Goal: Task Accomplishment & Management: Manage account settings

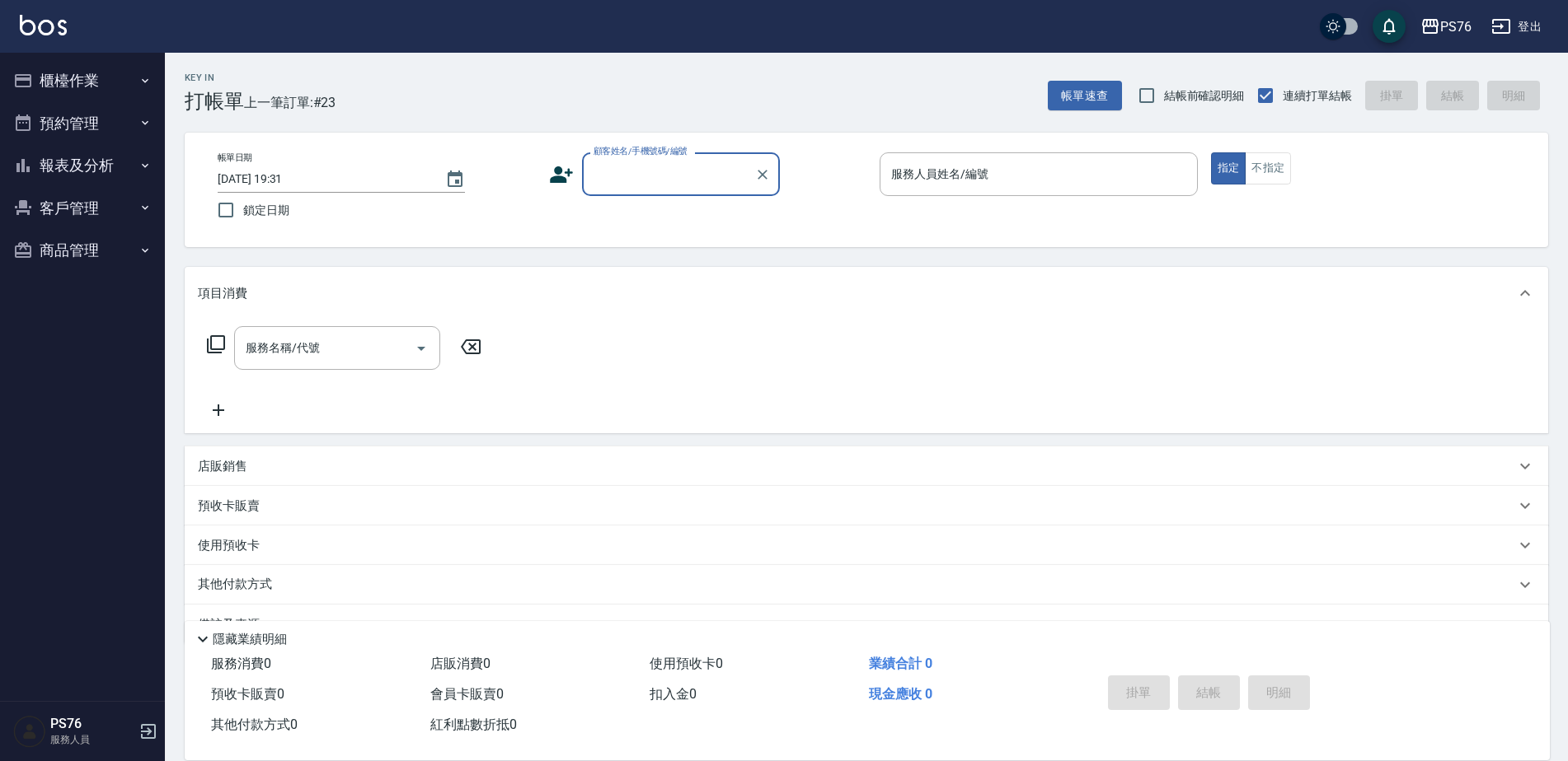
scroll to position [41, 0]
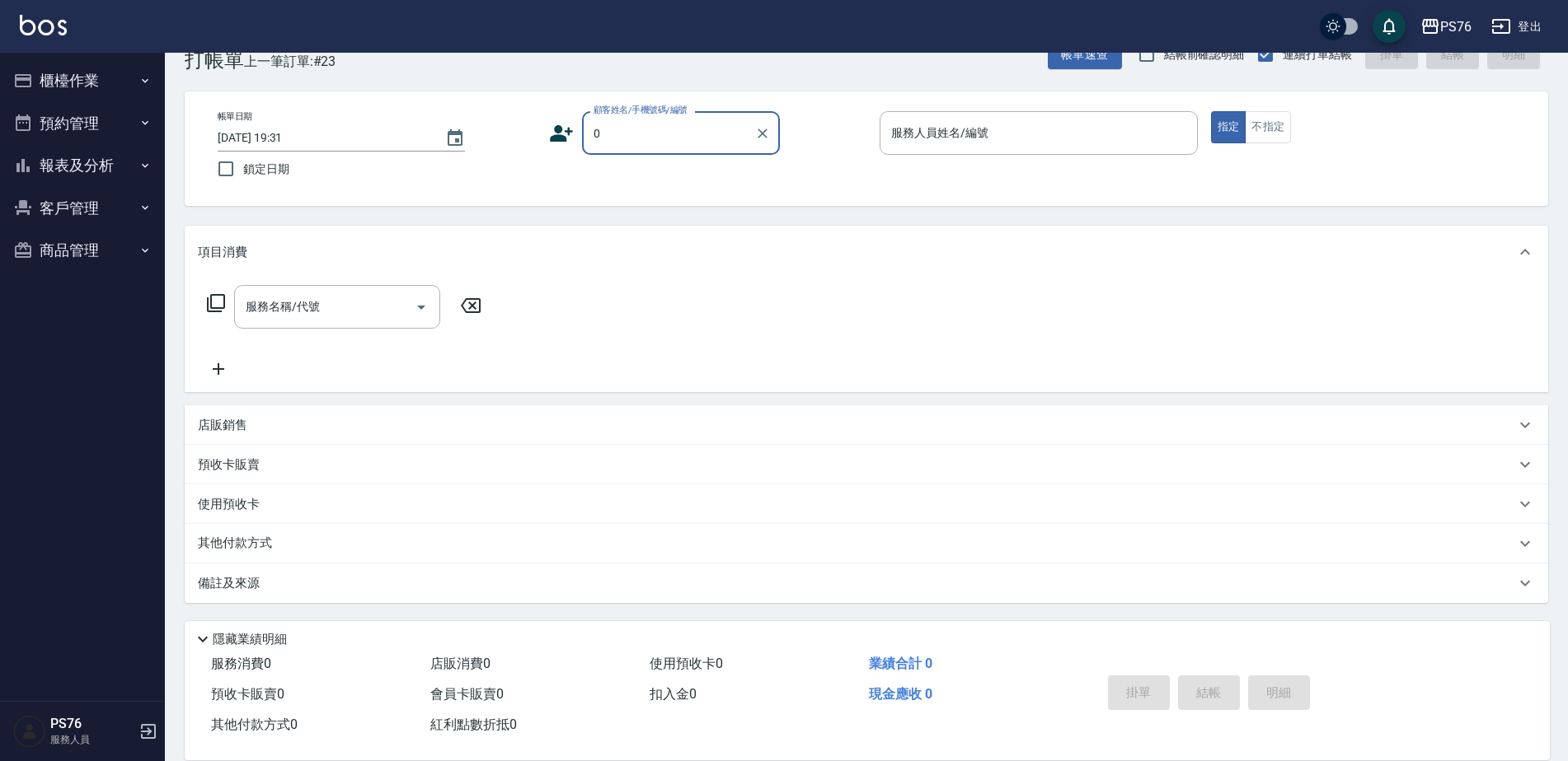
type input "無名字/0/null"
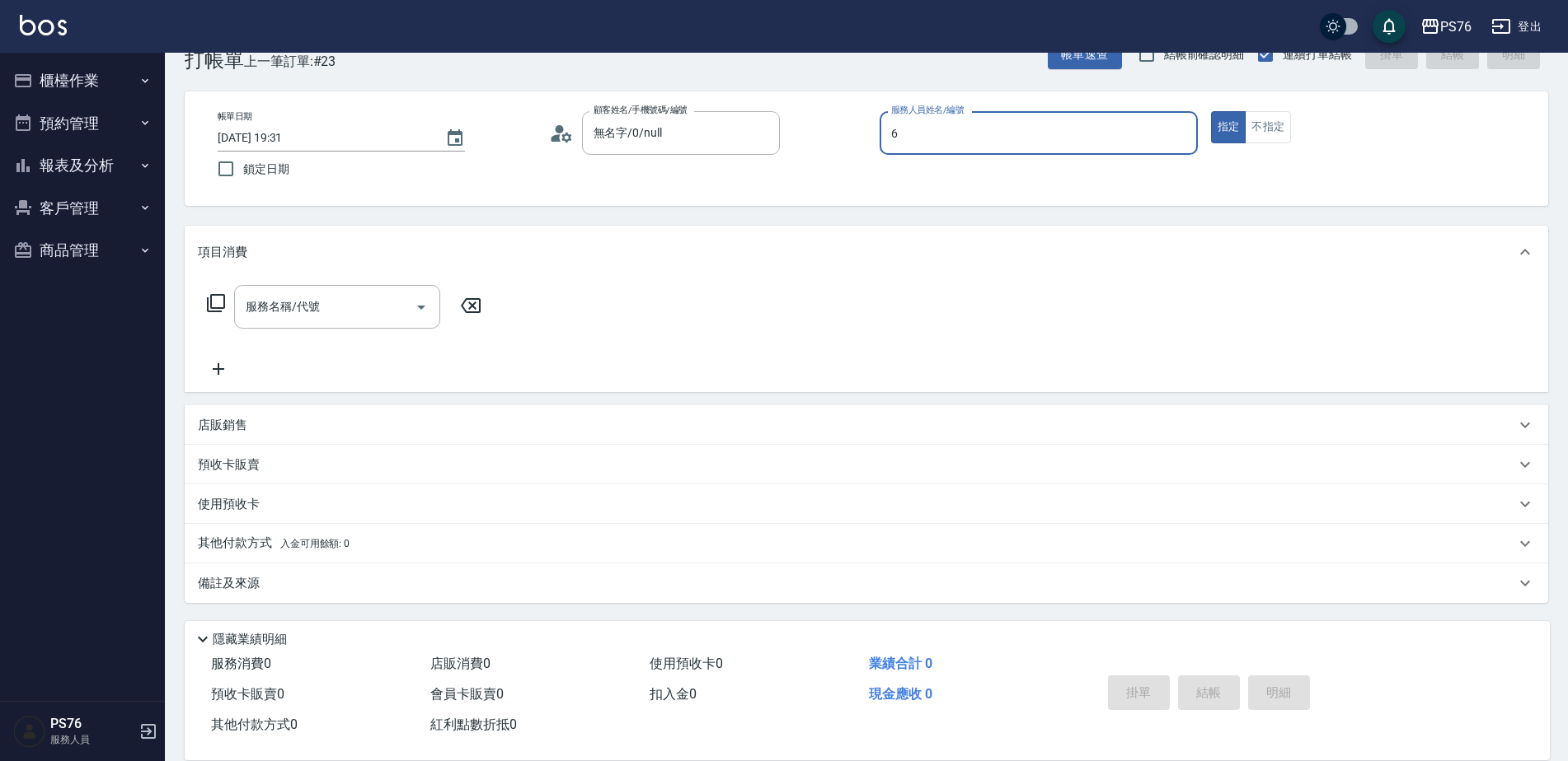
type input "洪彩娟-6"
type button "true"
click at [309, 294] on input "服務名稱/代號" at bounding box center [324, 307] width 167 height 29
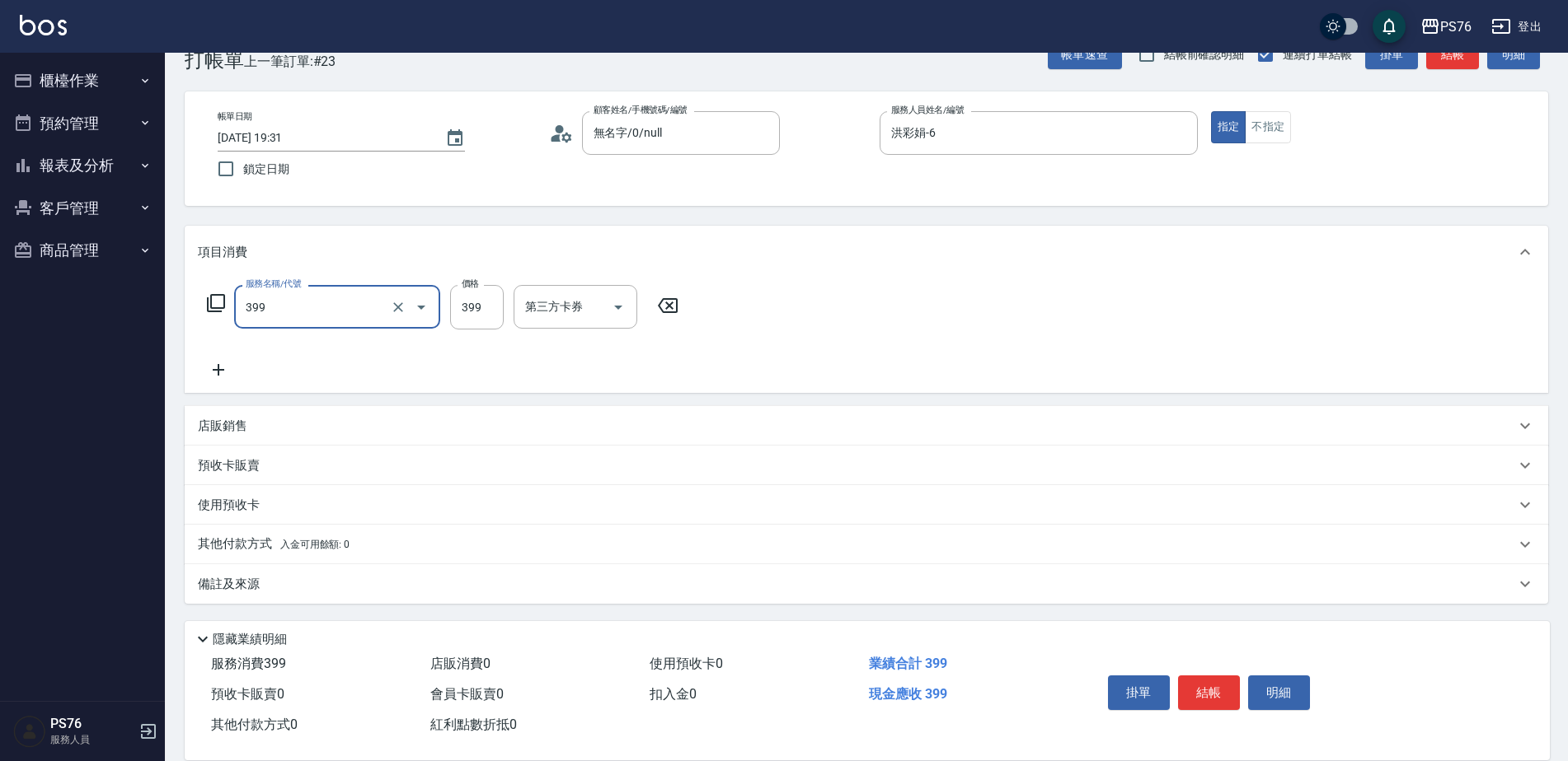
type input "接髮洗(399)"
type input "游怡瑄-24"
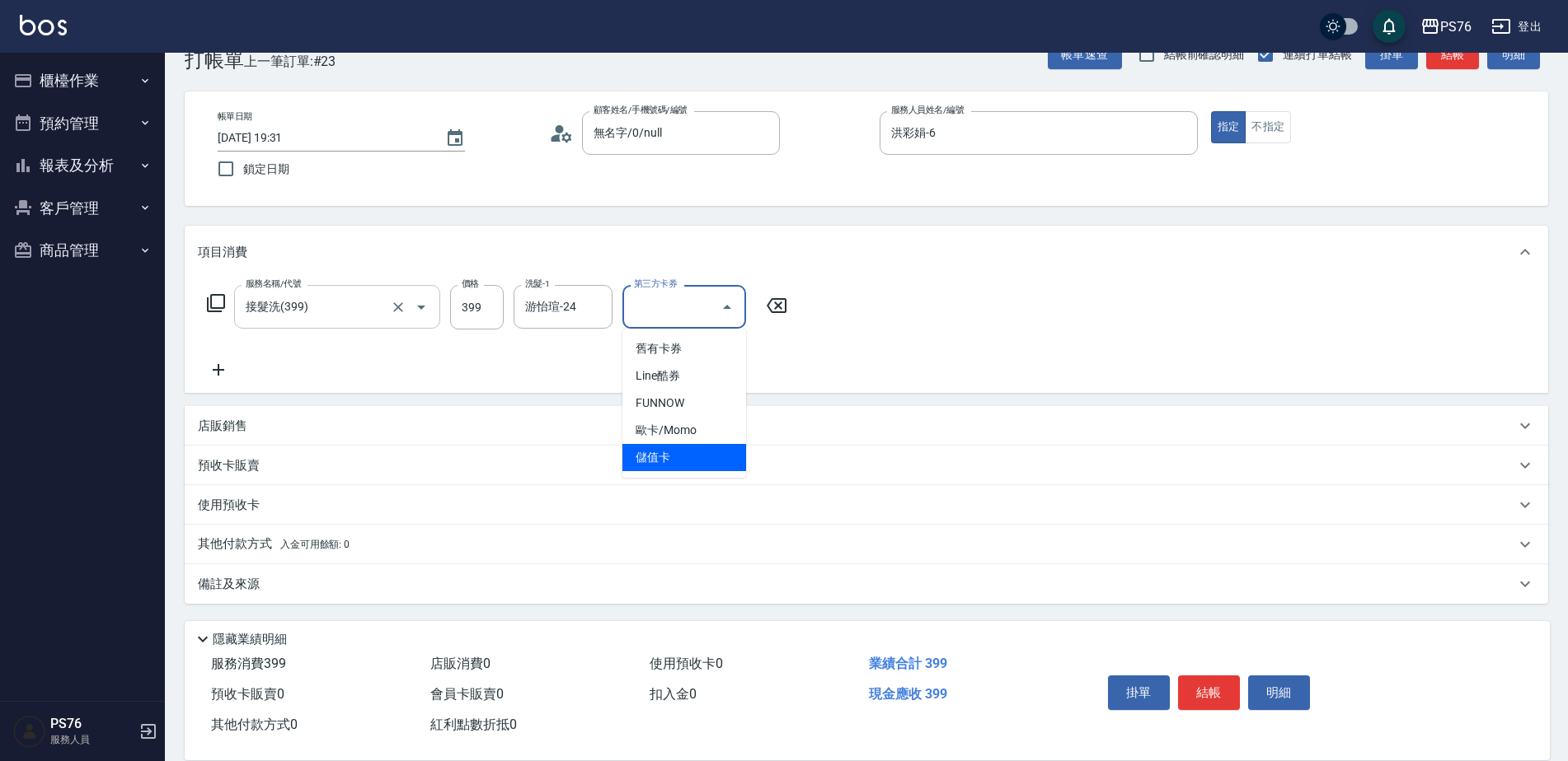
type input "儲值卡"
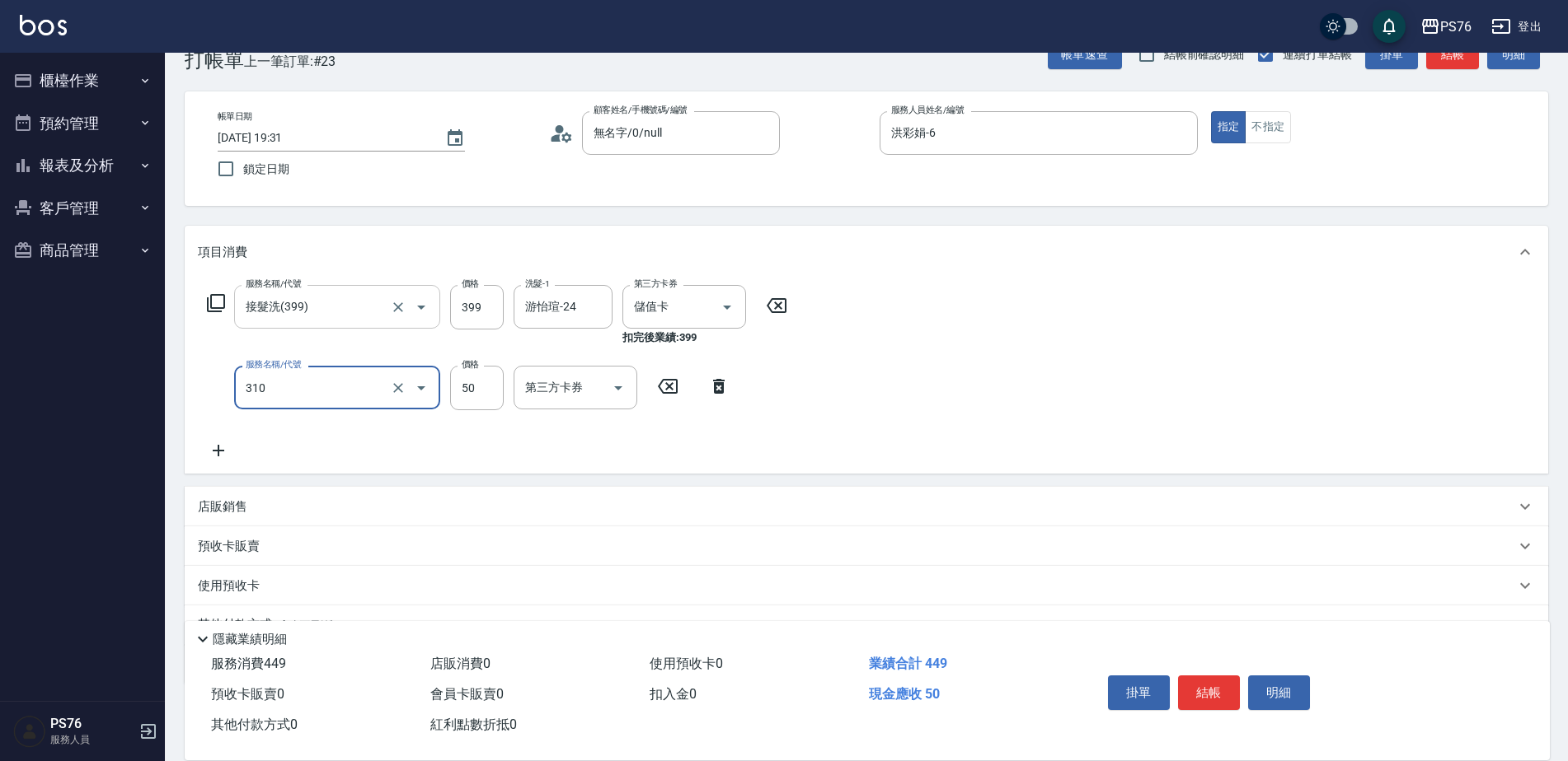
type input "剪瀏海(310)"
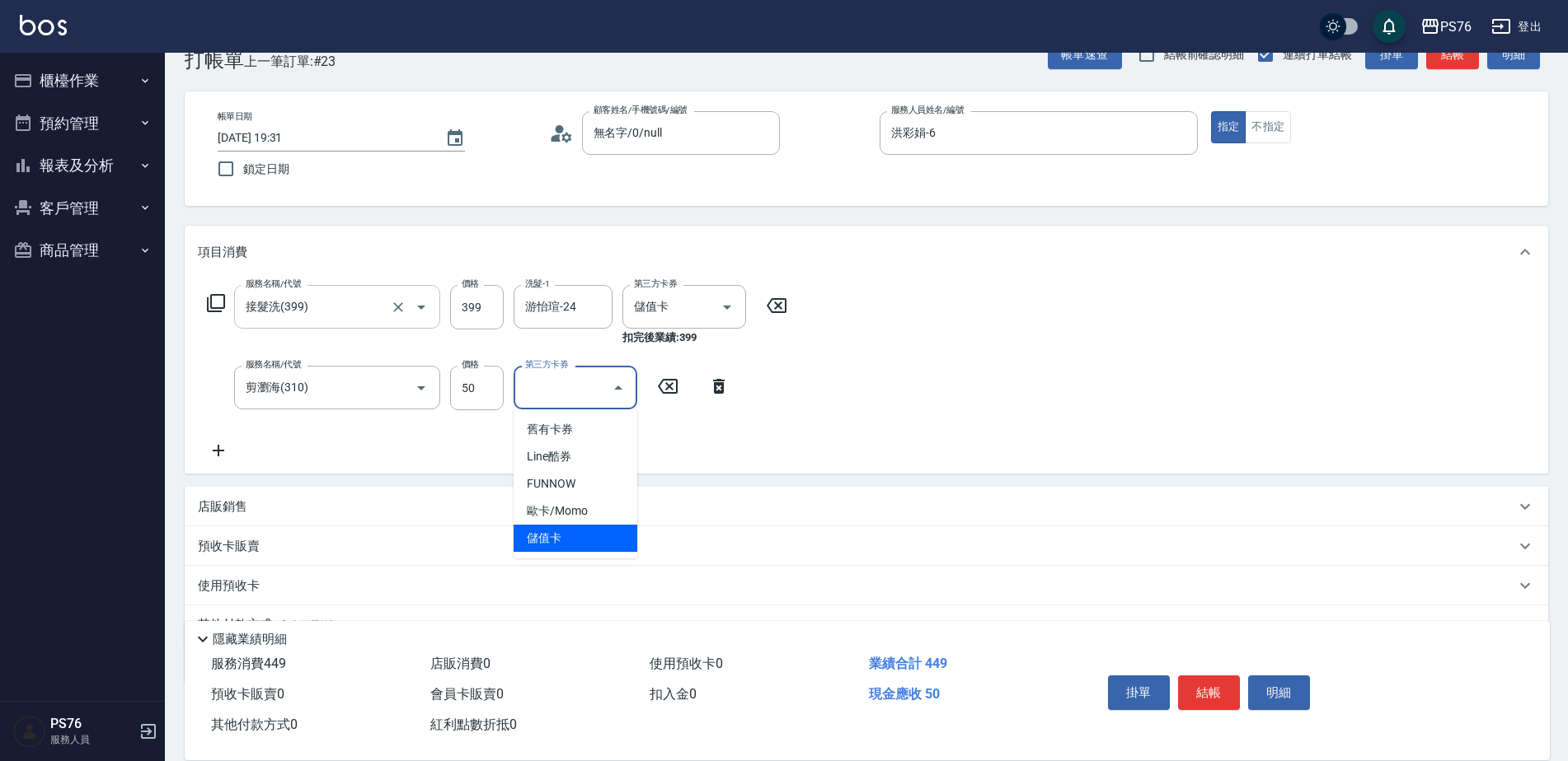
type input "儲值卡"
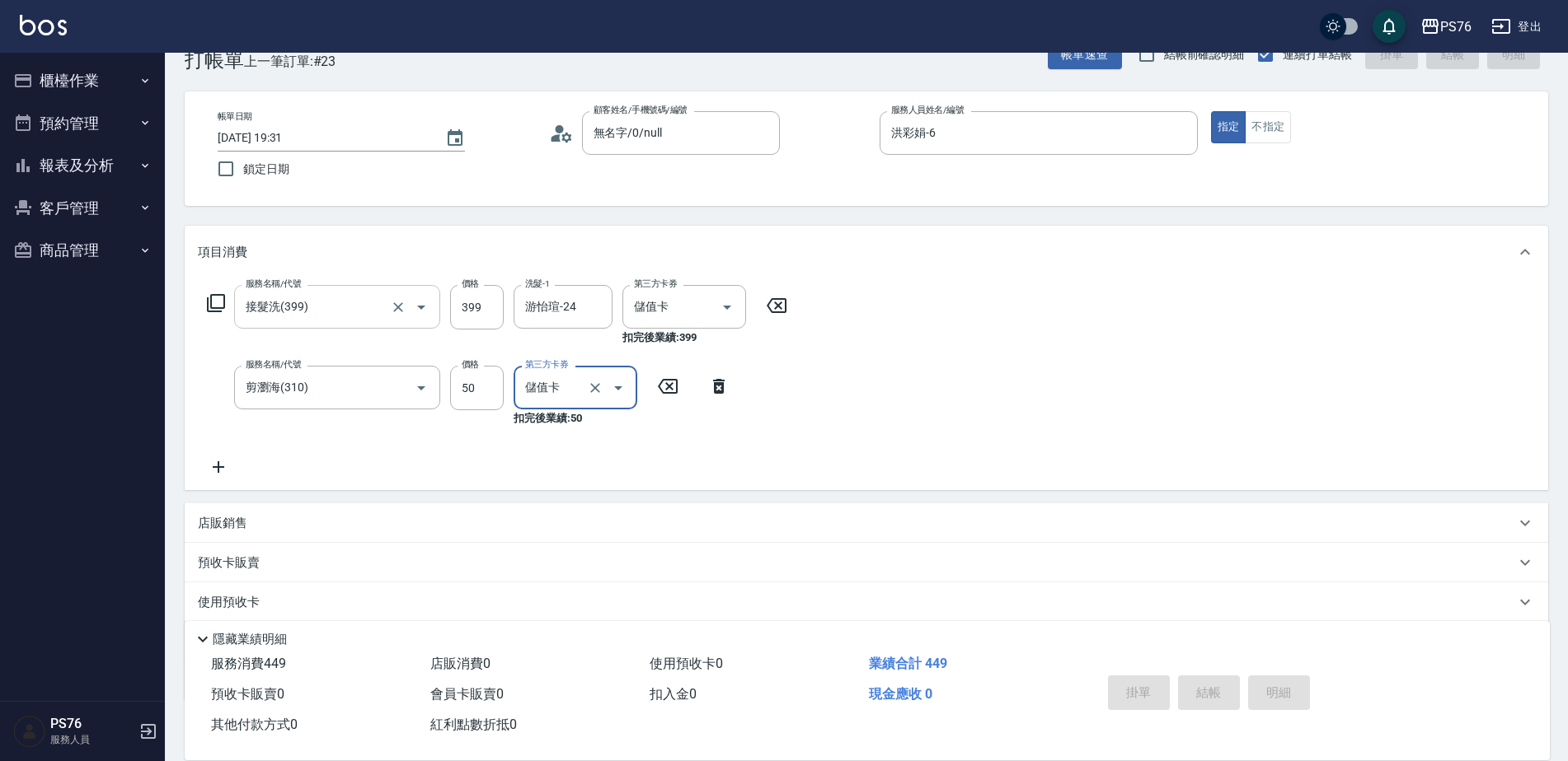
type input "2025/10/15 20:45"
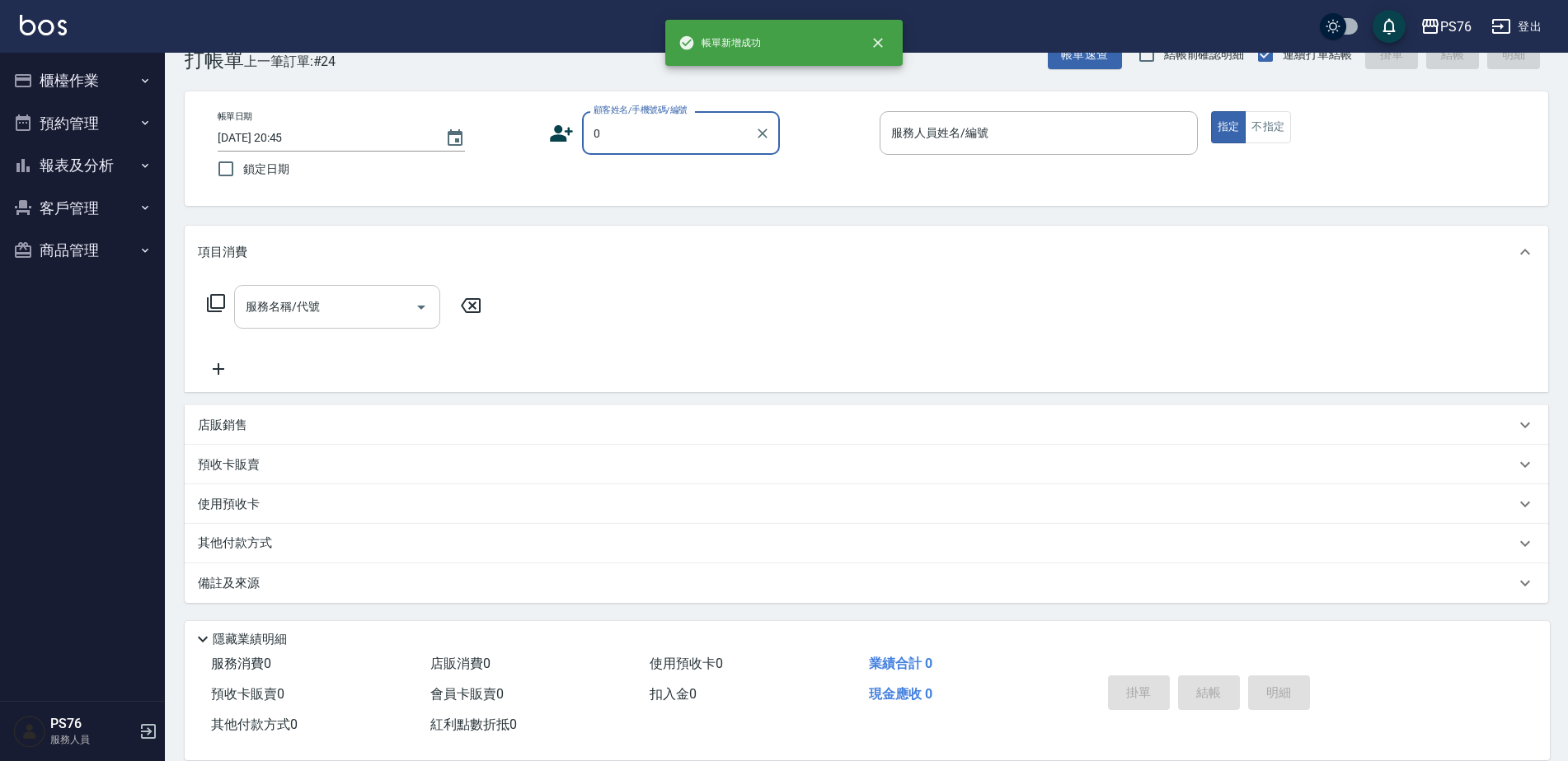
type input "無名字/0/null"
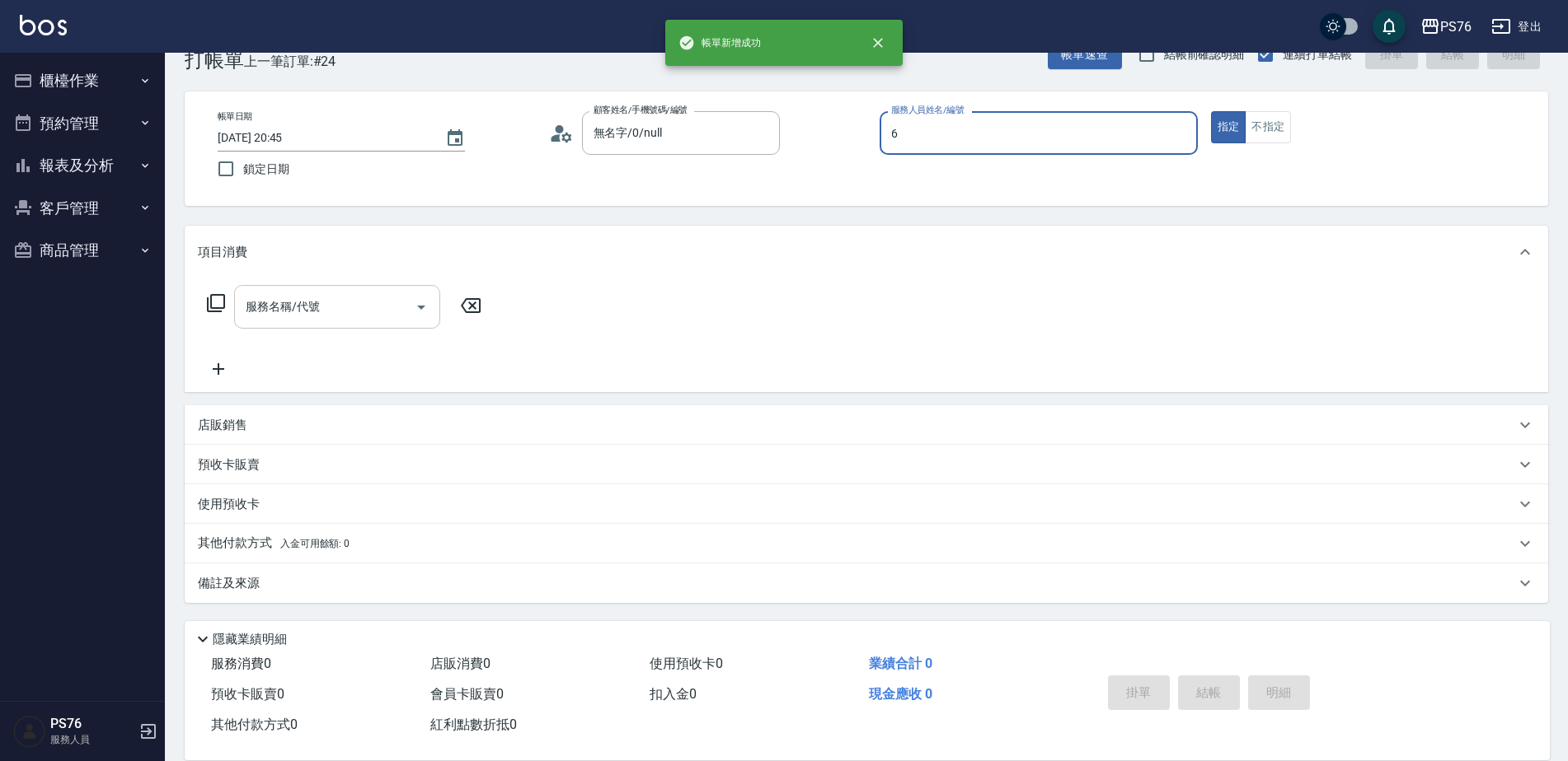
type input "洪彩娟-6"
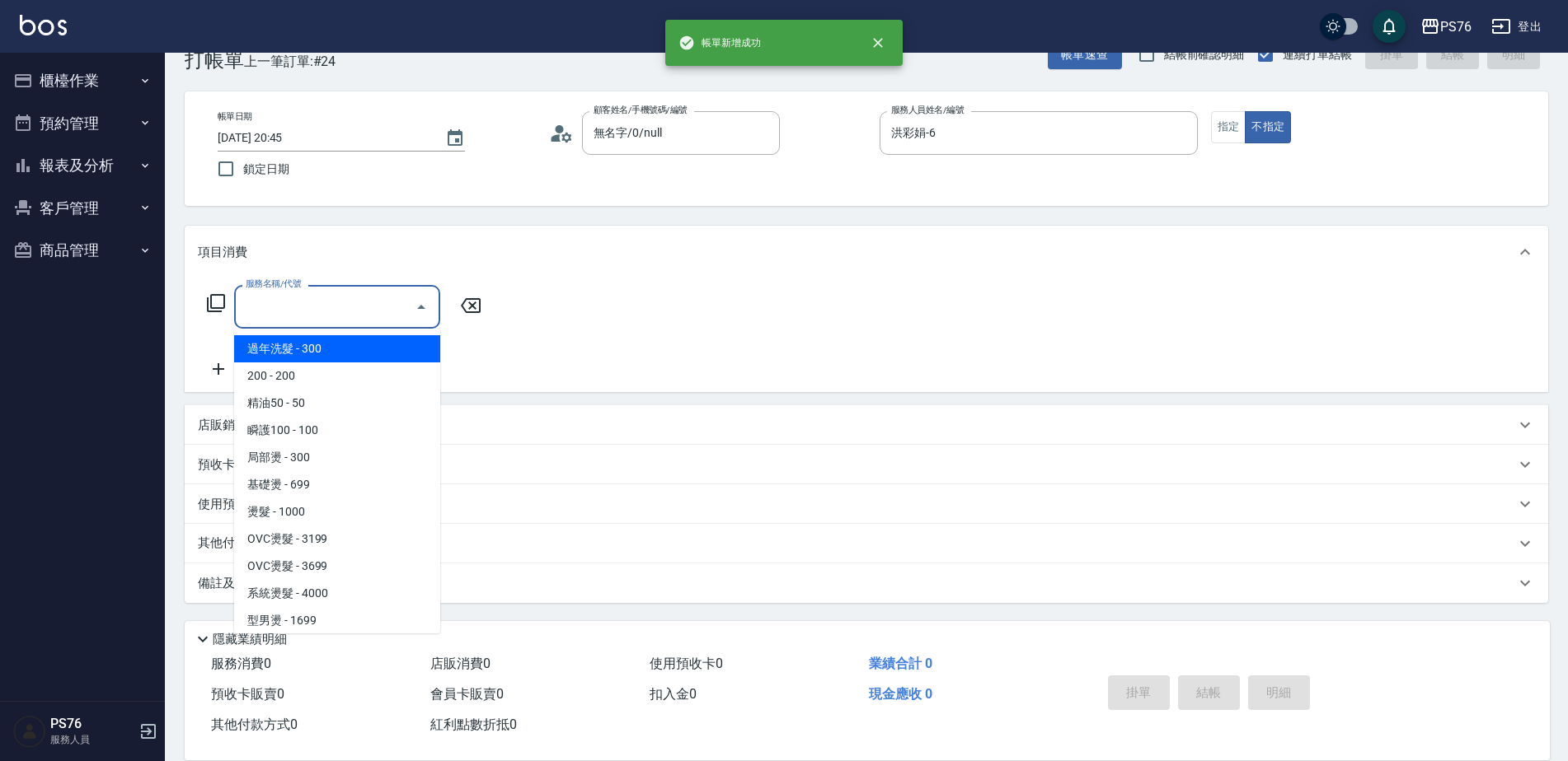
click at [309, 294] on input "服務名稱/代號" at bounding box center [324, 307] width 167 height 29
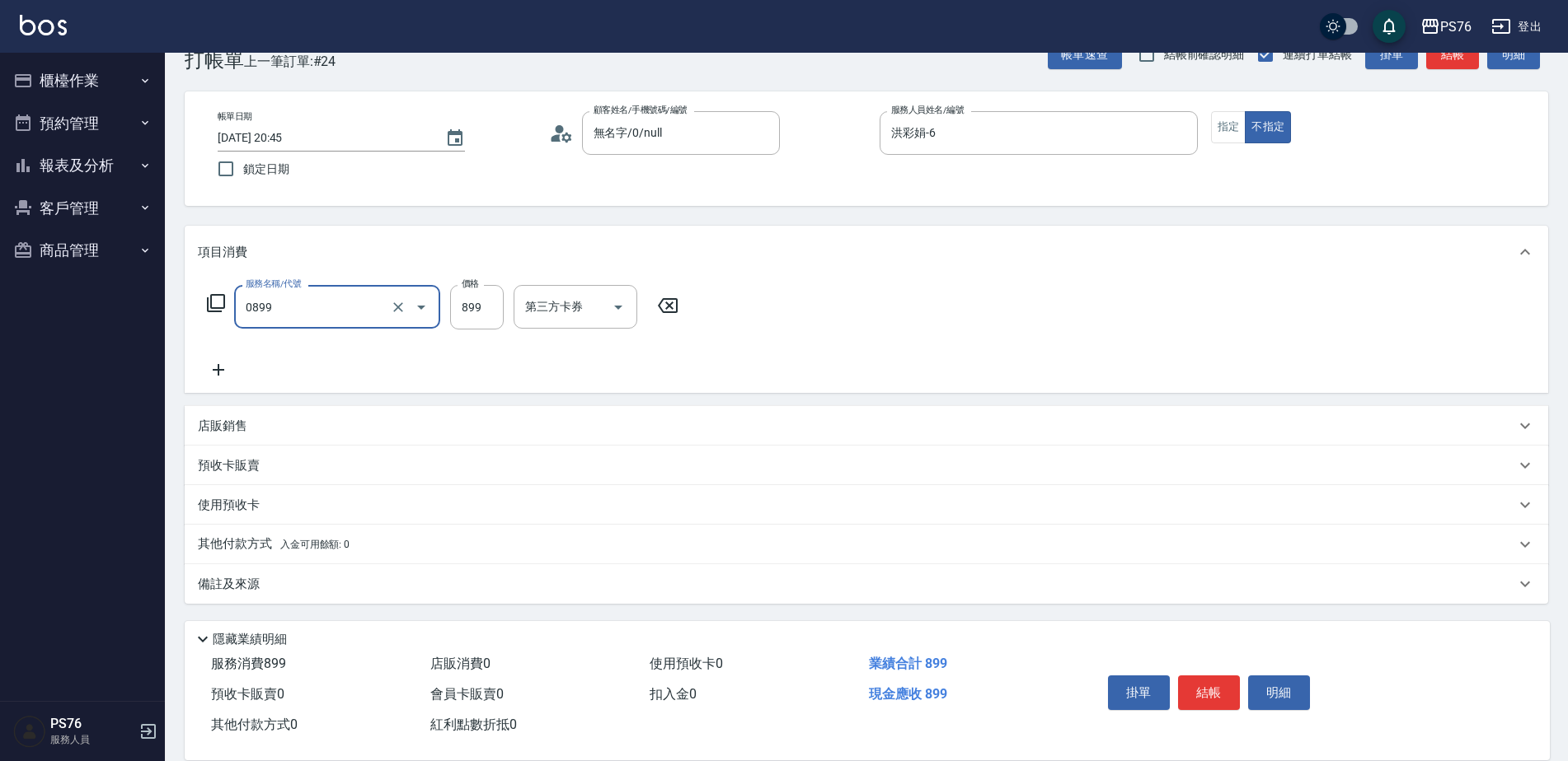
type input "排毒SPA(0899)"
type input "游怡瑄-24"
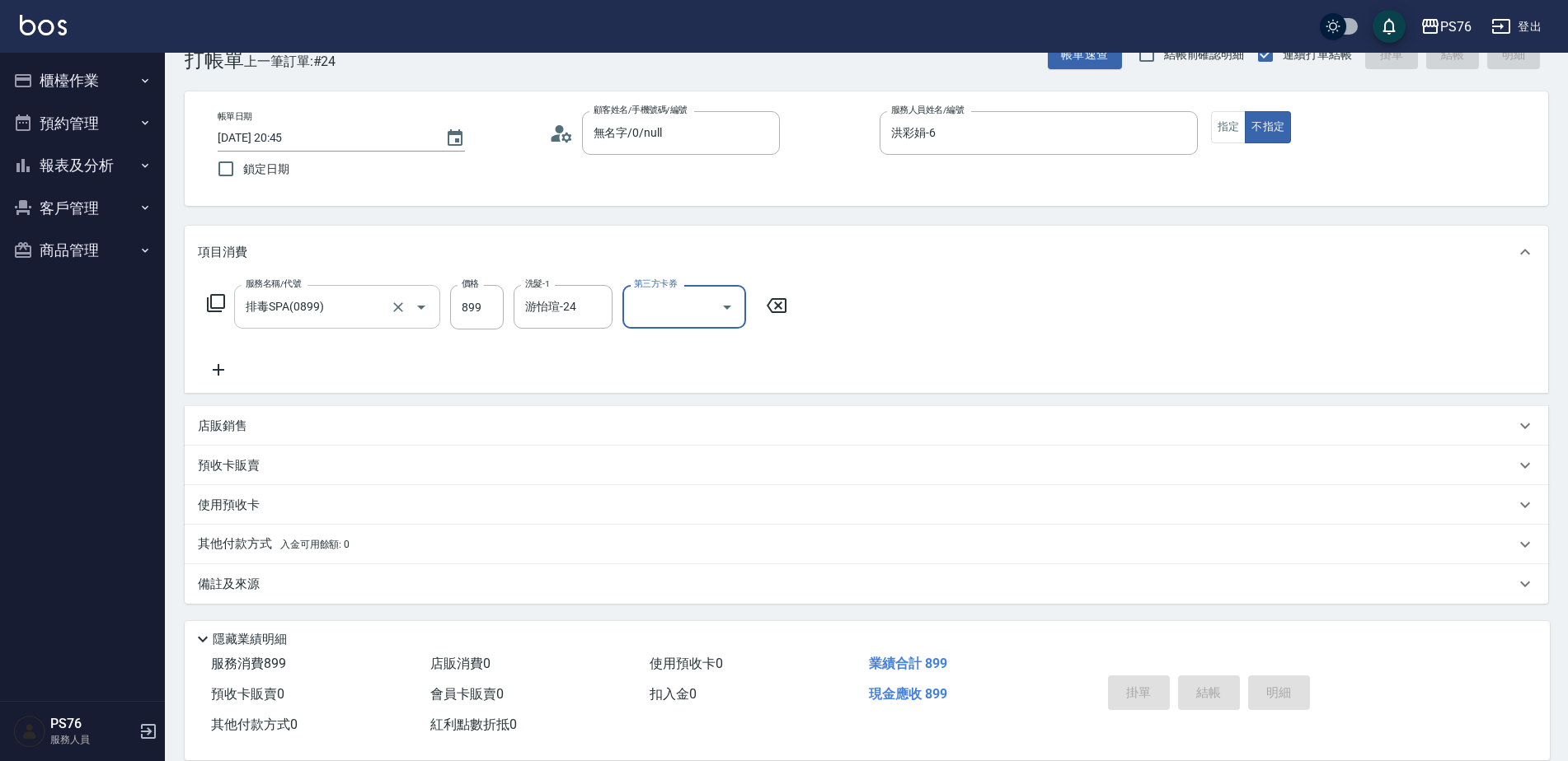
type input "2025/10/15 20:46"
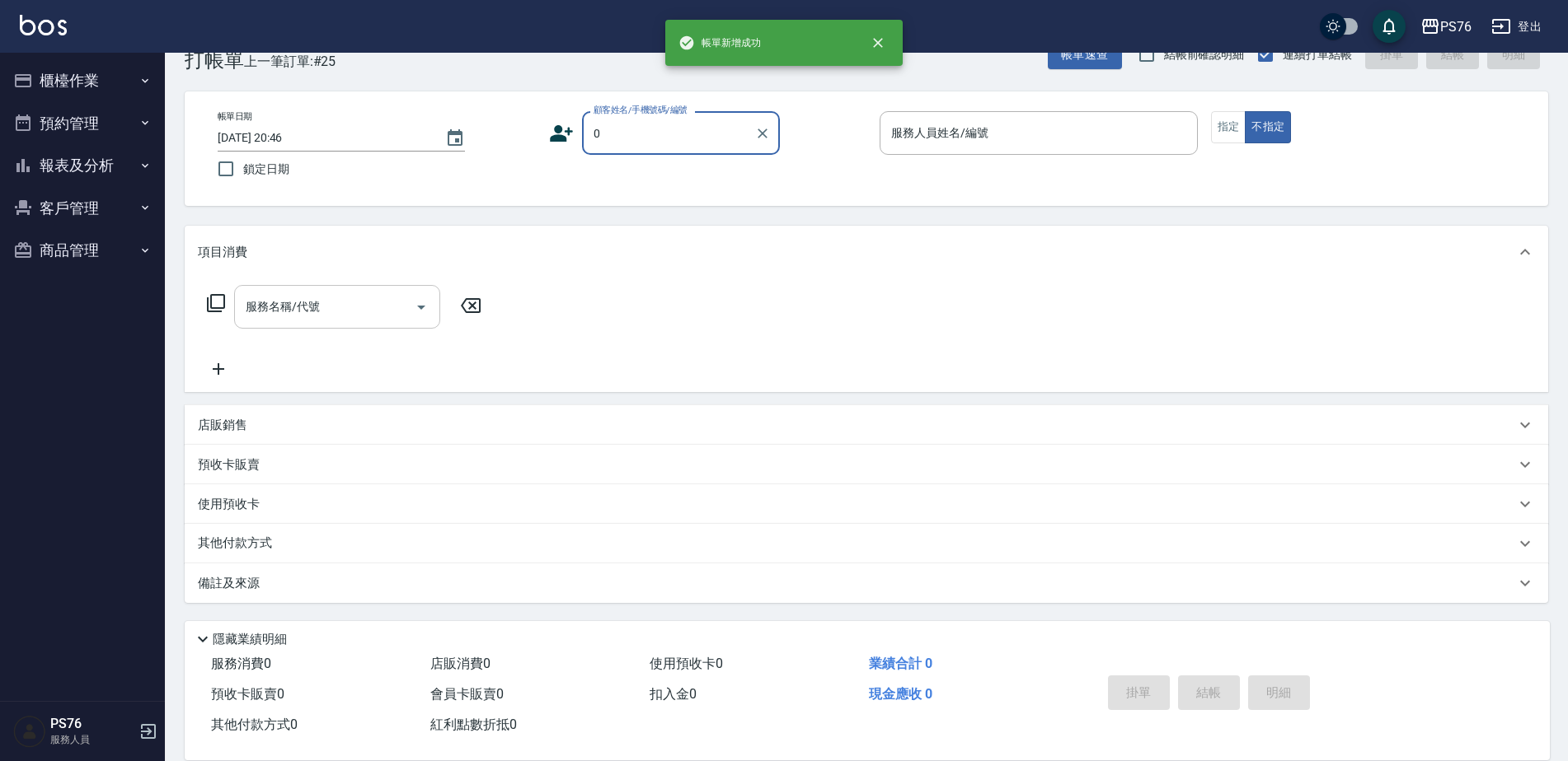
type input "無名字/0/null"
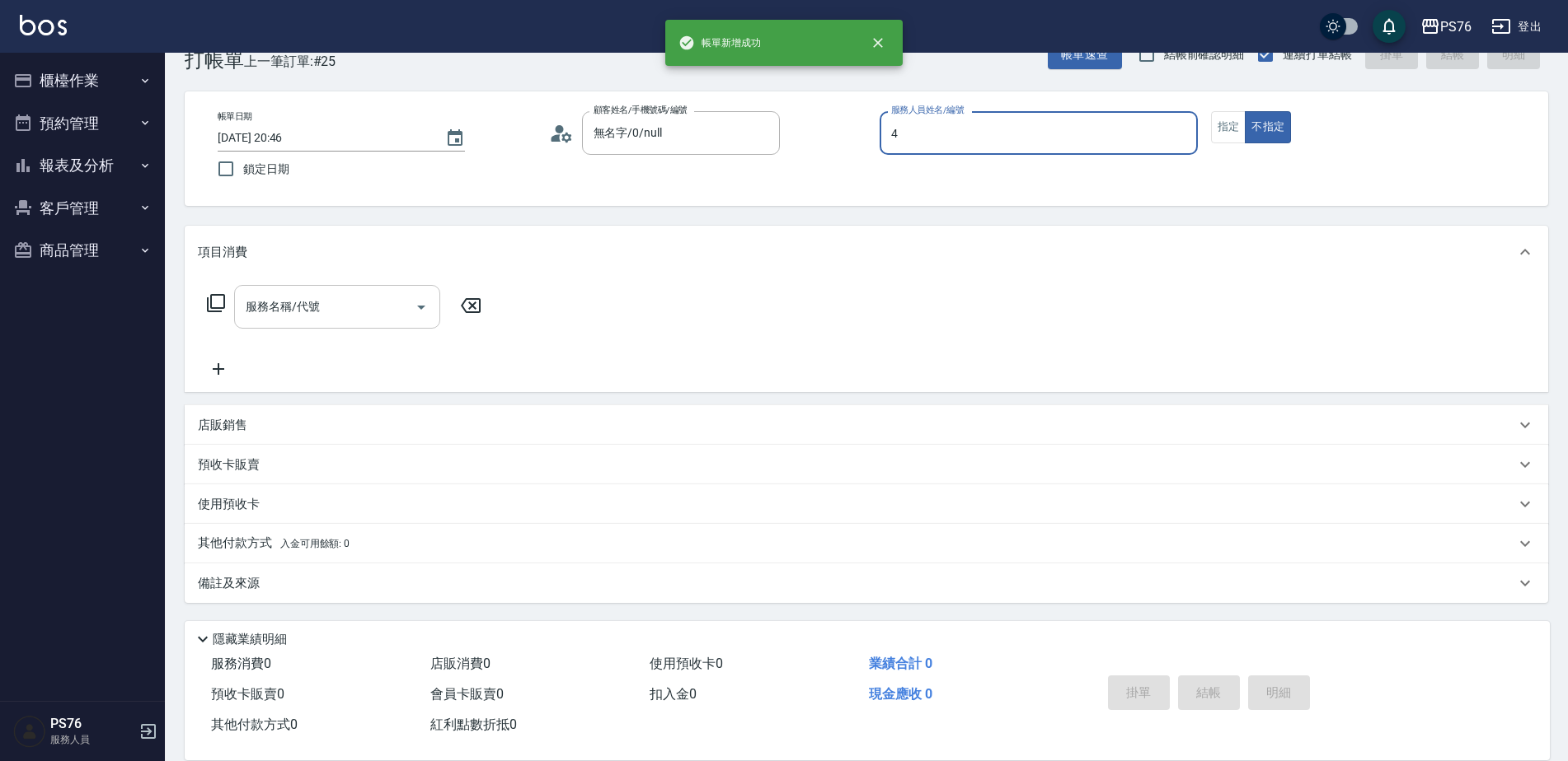
type input "蕭孟廷-4"
type button "false"
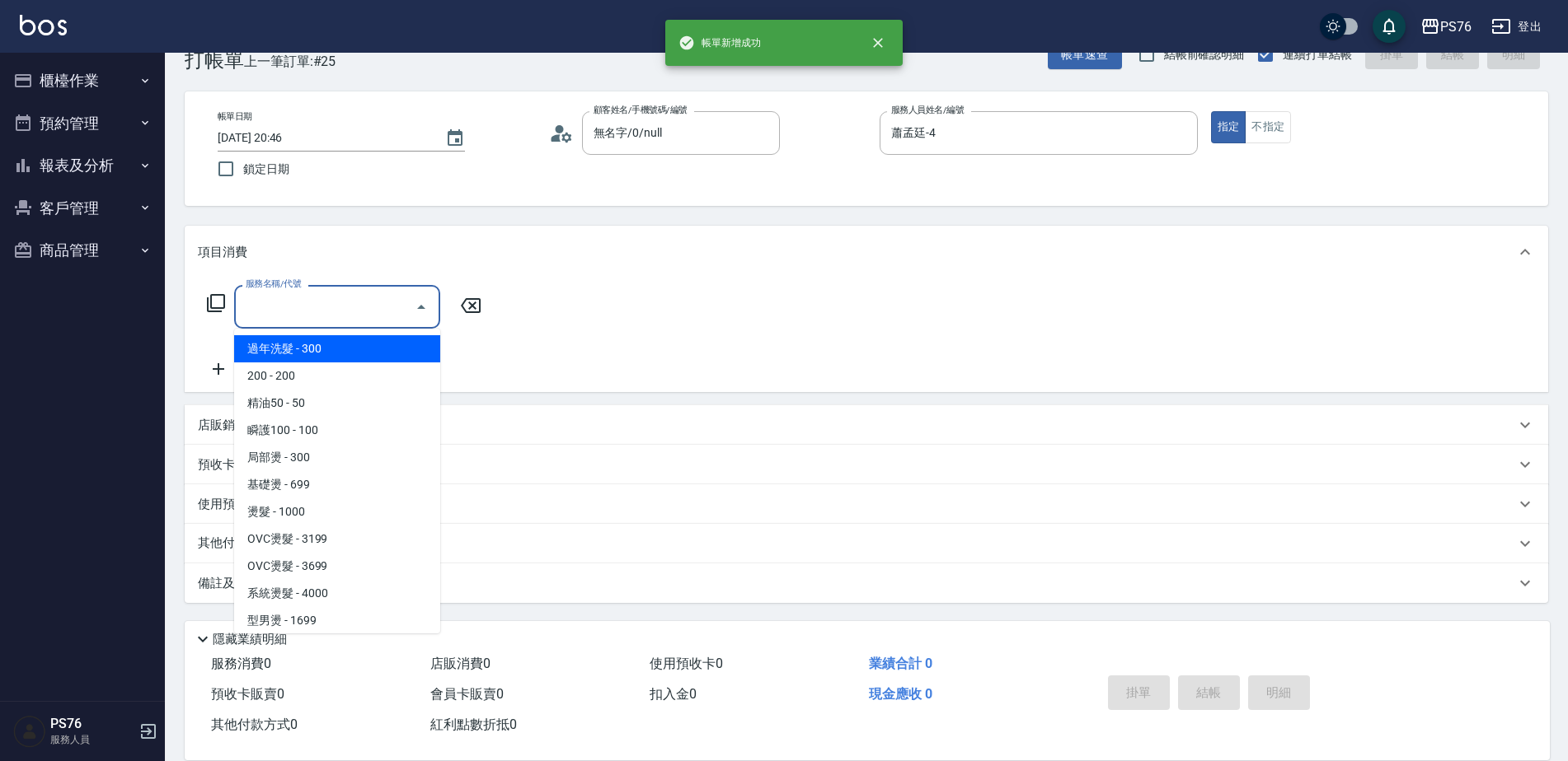
click at [309, 294] on input "服務名稱/代號" at bounding box center [324, 307] width 167 height 29
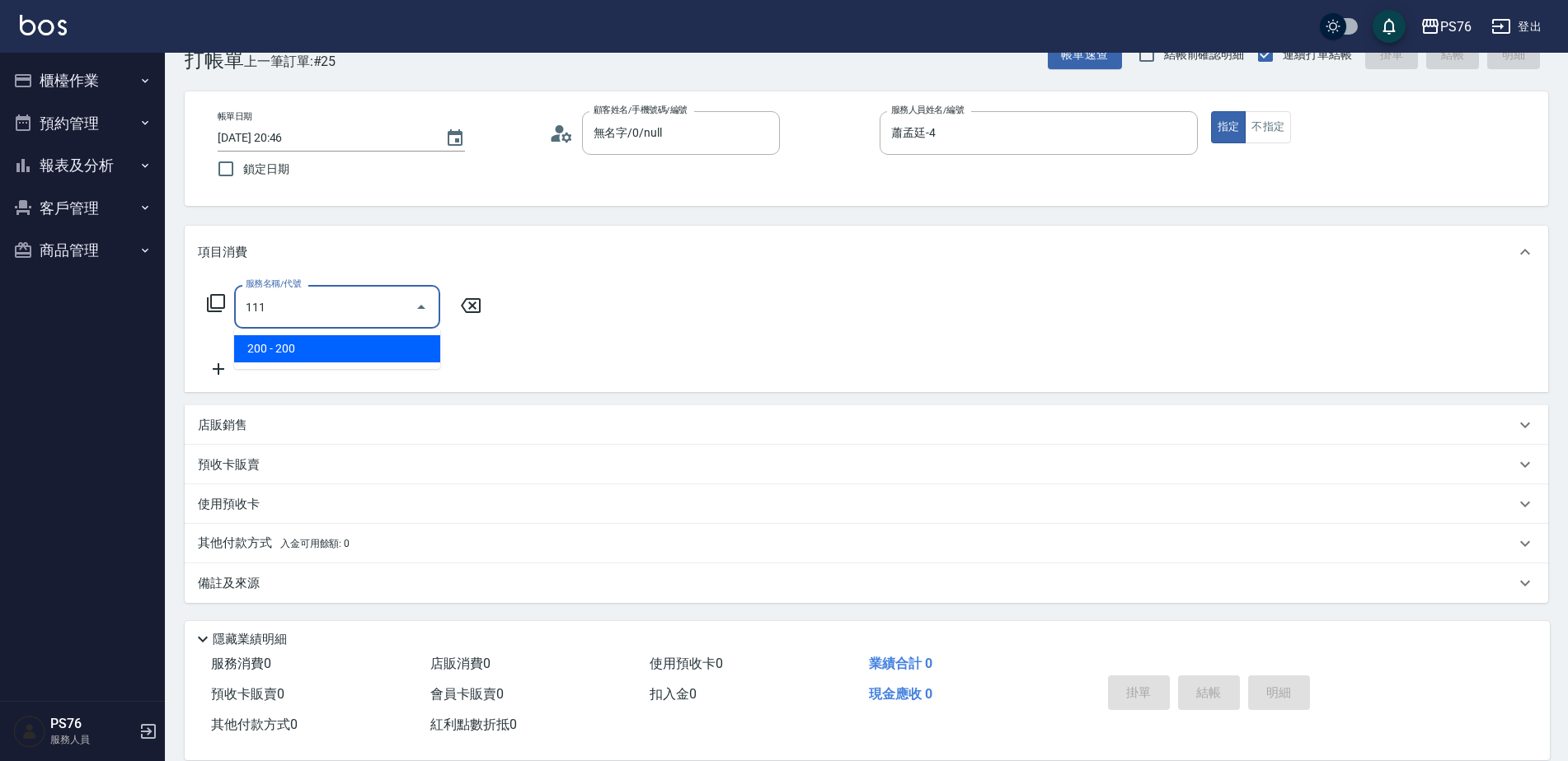
type input "200(111)"
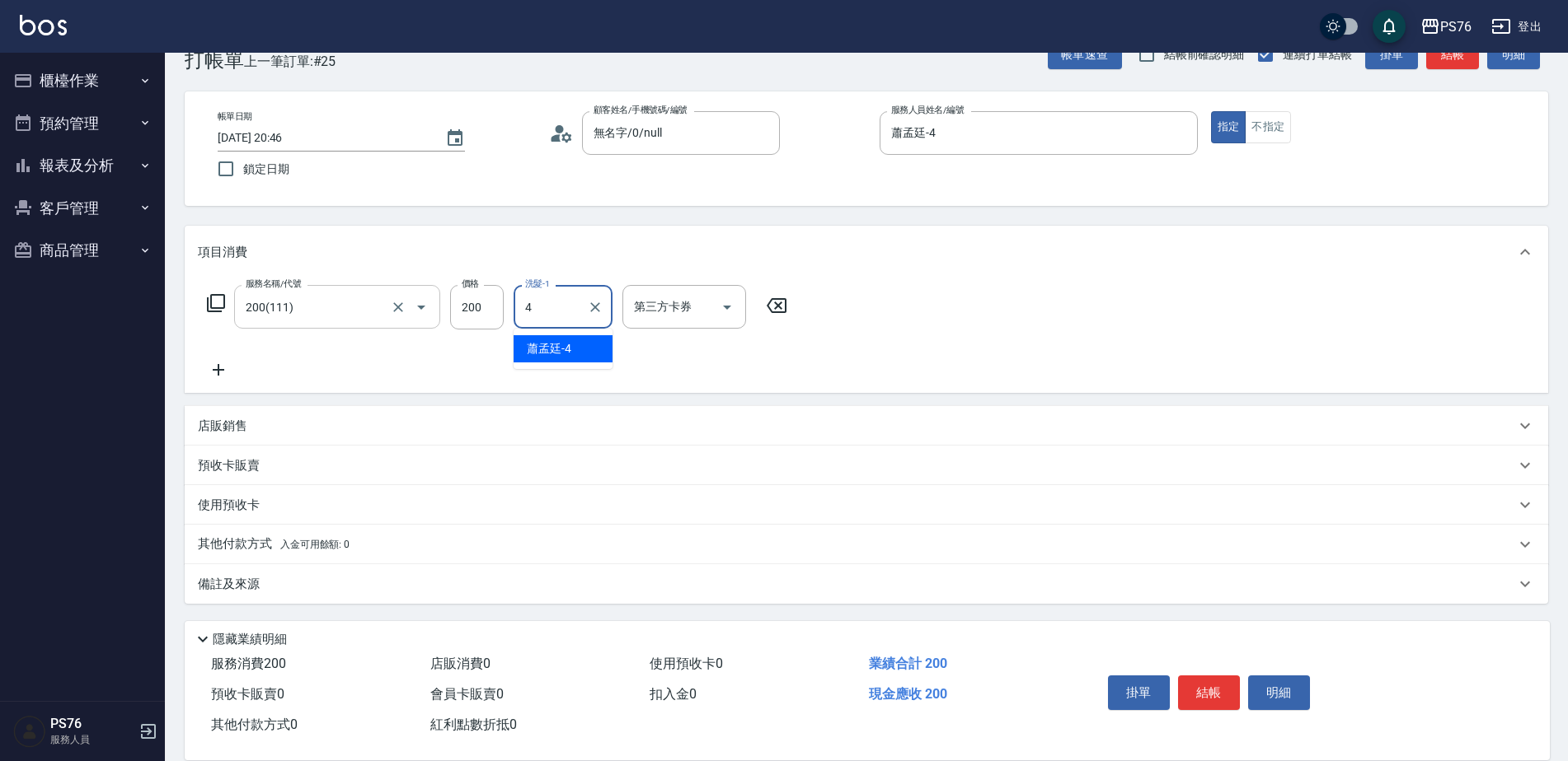
type input "蕭孟廷-4"
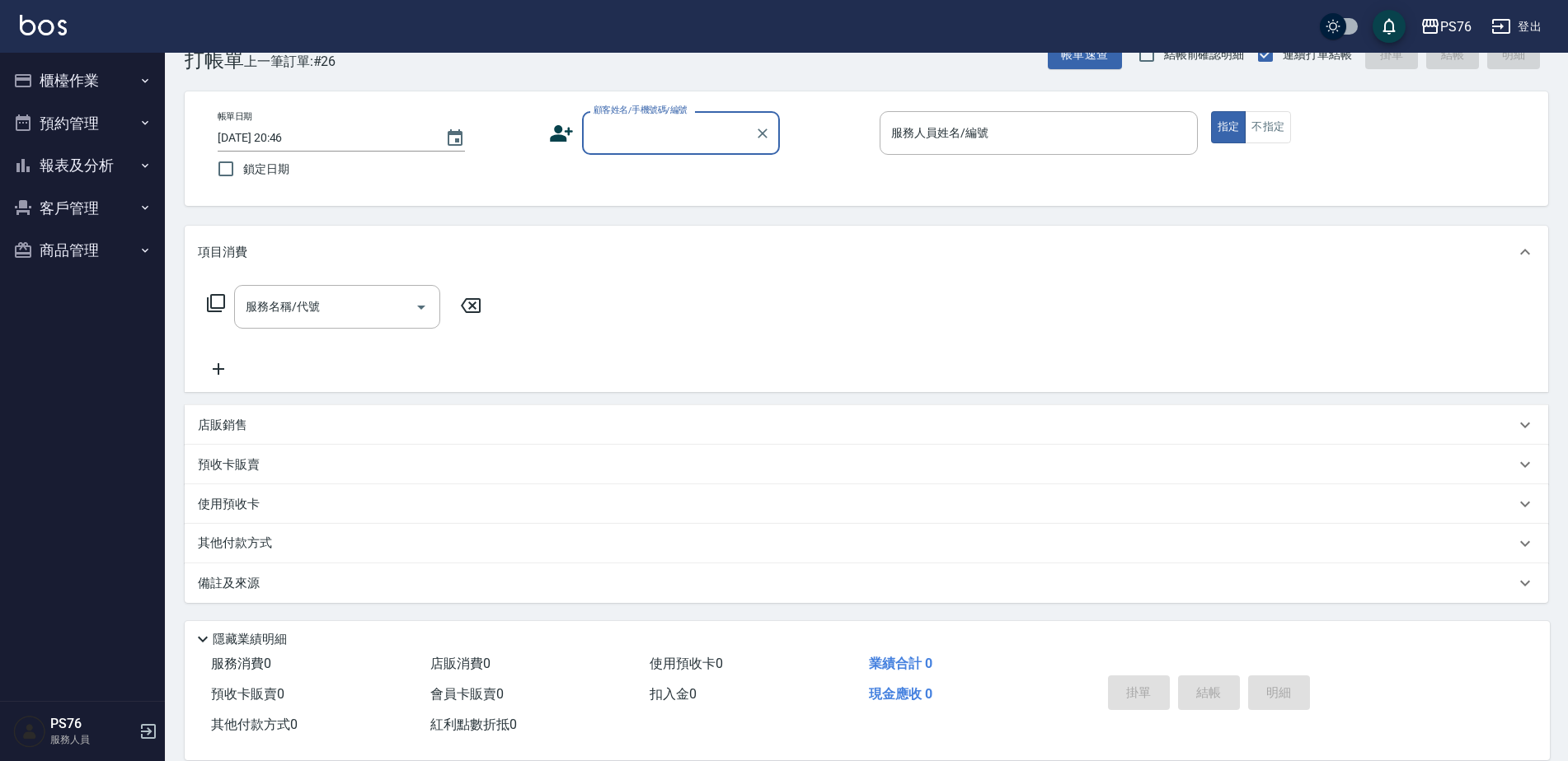
click at [103, 75] on button "櫃檯作業" at bounding box center [82, 81] width 151 height 42
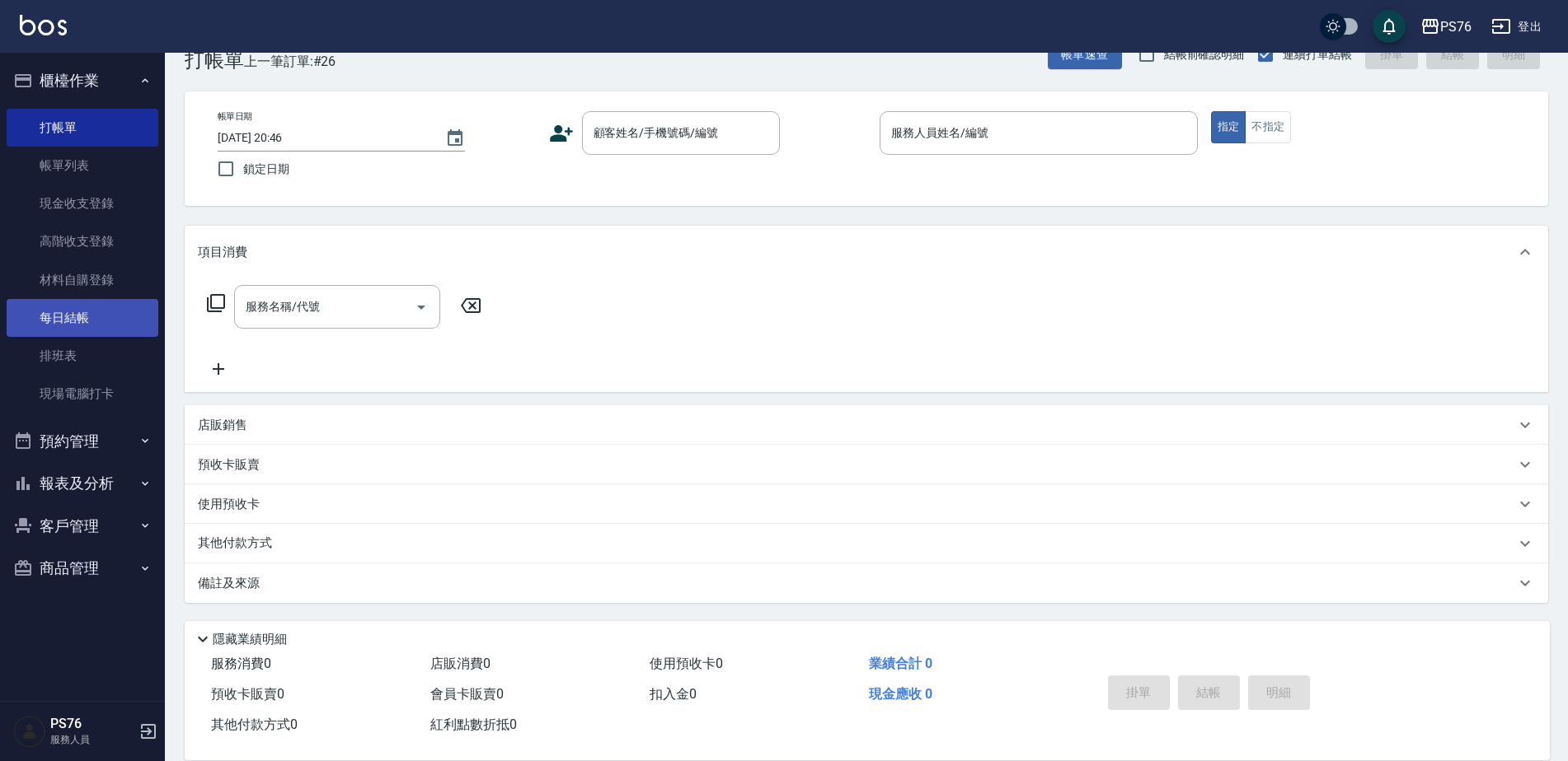
click at [97, 314] on link "每日結帳" at bounding box center [82, 317] width 151 height 38
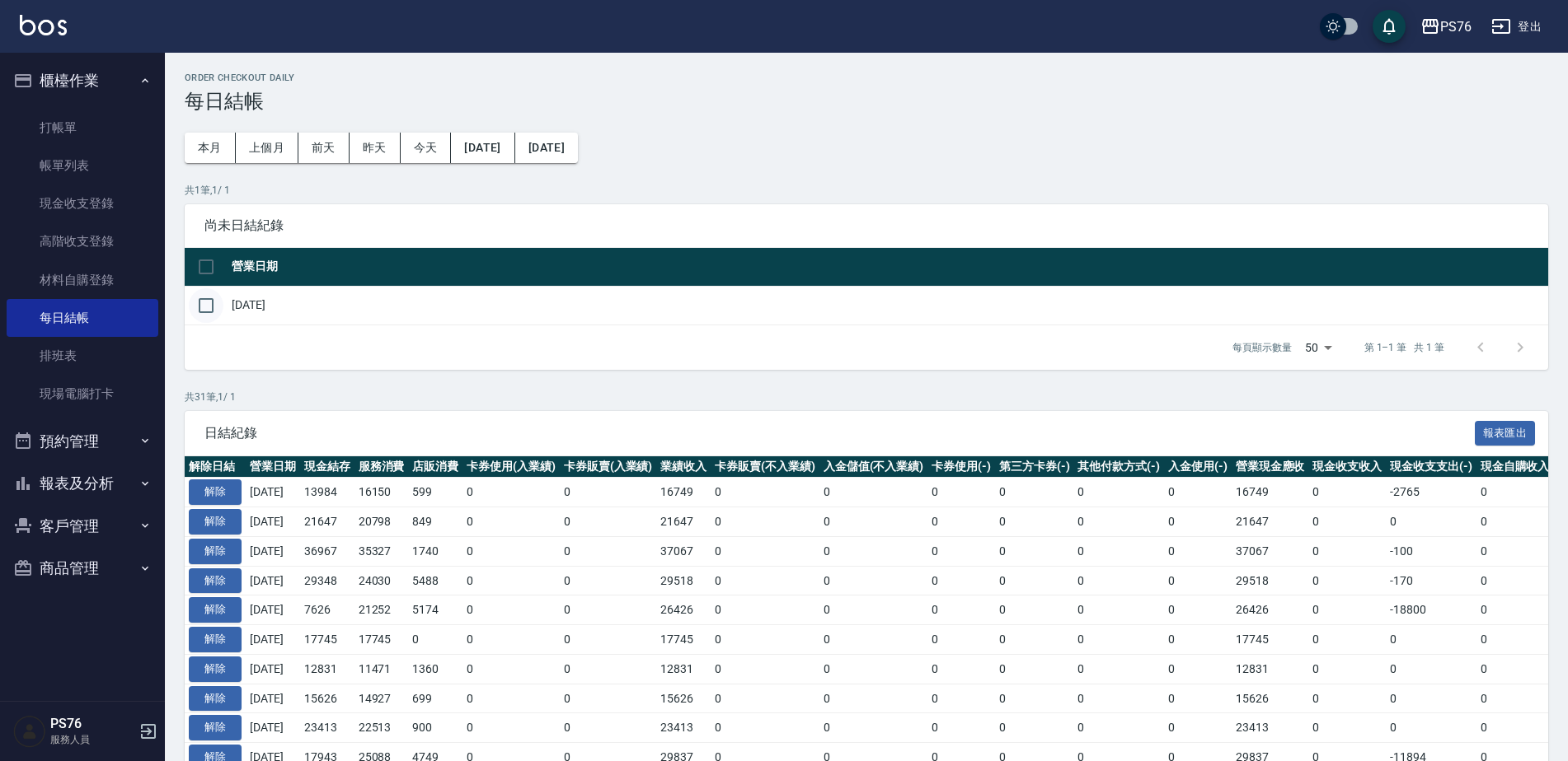
click at [198, 307] on input "checkbox" at bounding box center [206, 306] width 35 height 35
checkbox input "true"
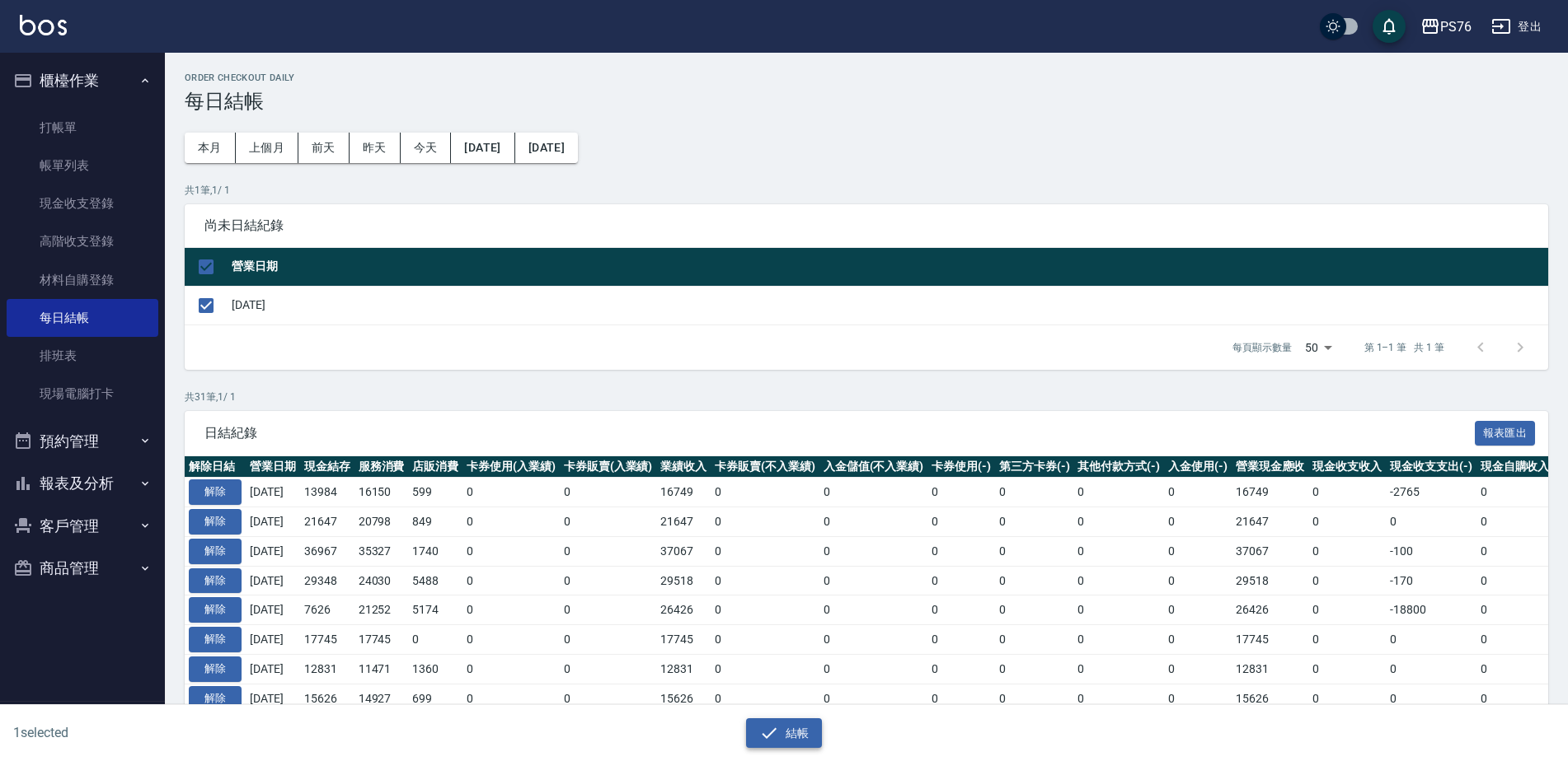
click at [779, 733] on button "結帳" at bounding box center [784, 734] width 76 height 31
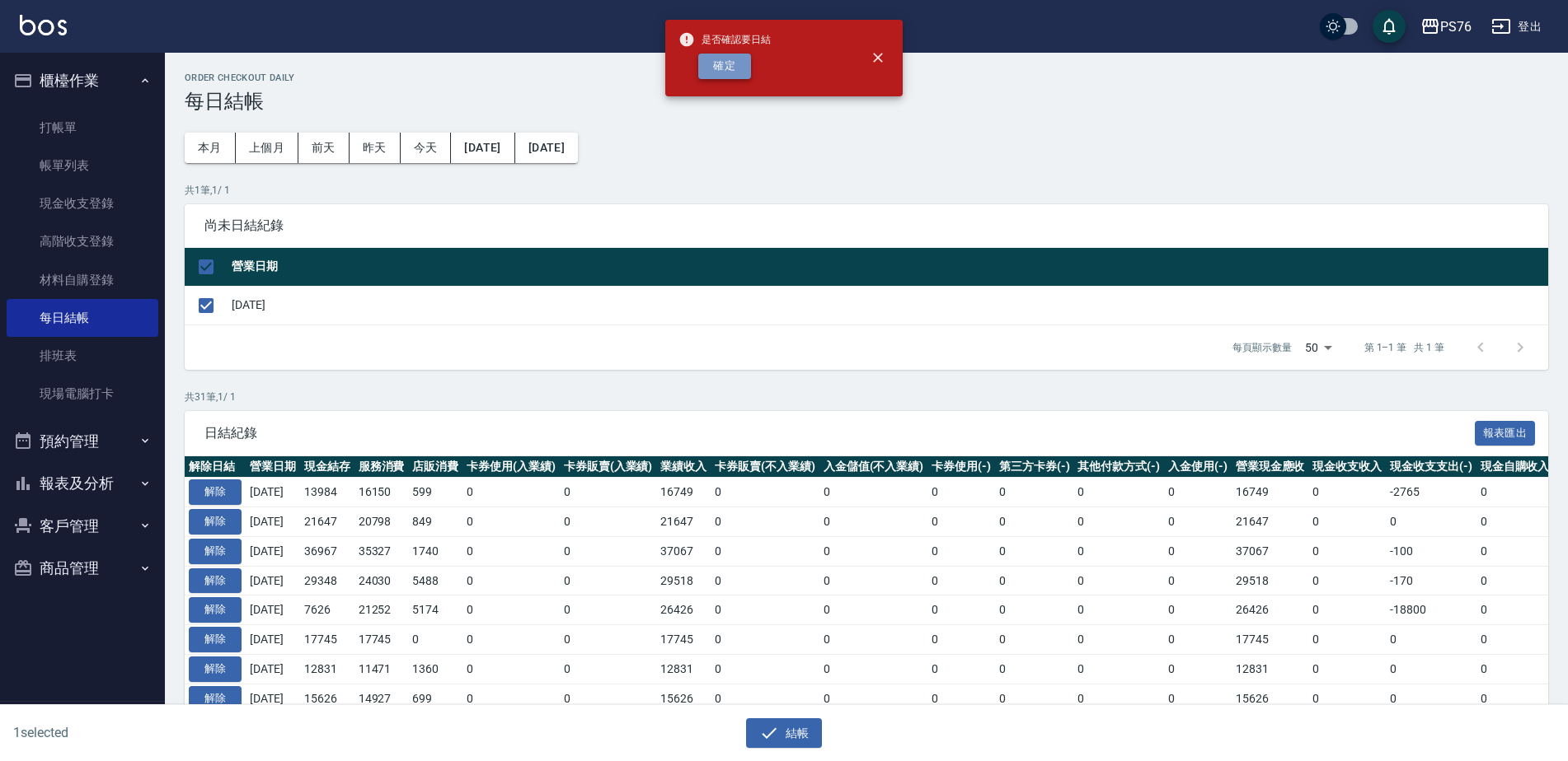
click at [732, 65] on button "確定" at bounding box center [725, 67] width 53 height 25
checkbox input "false"
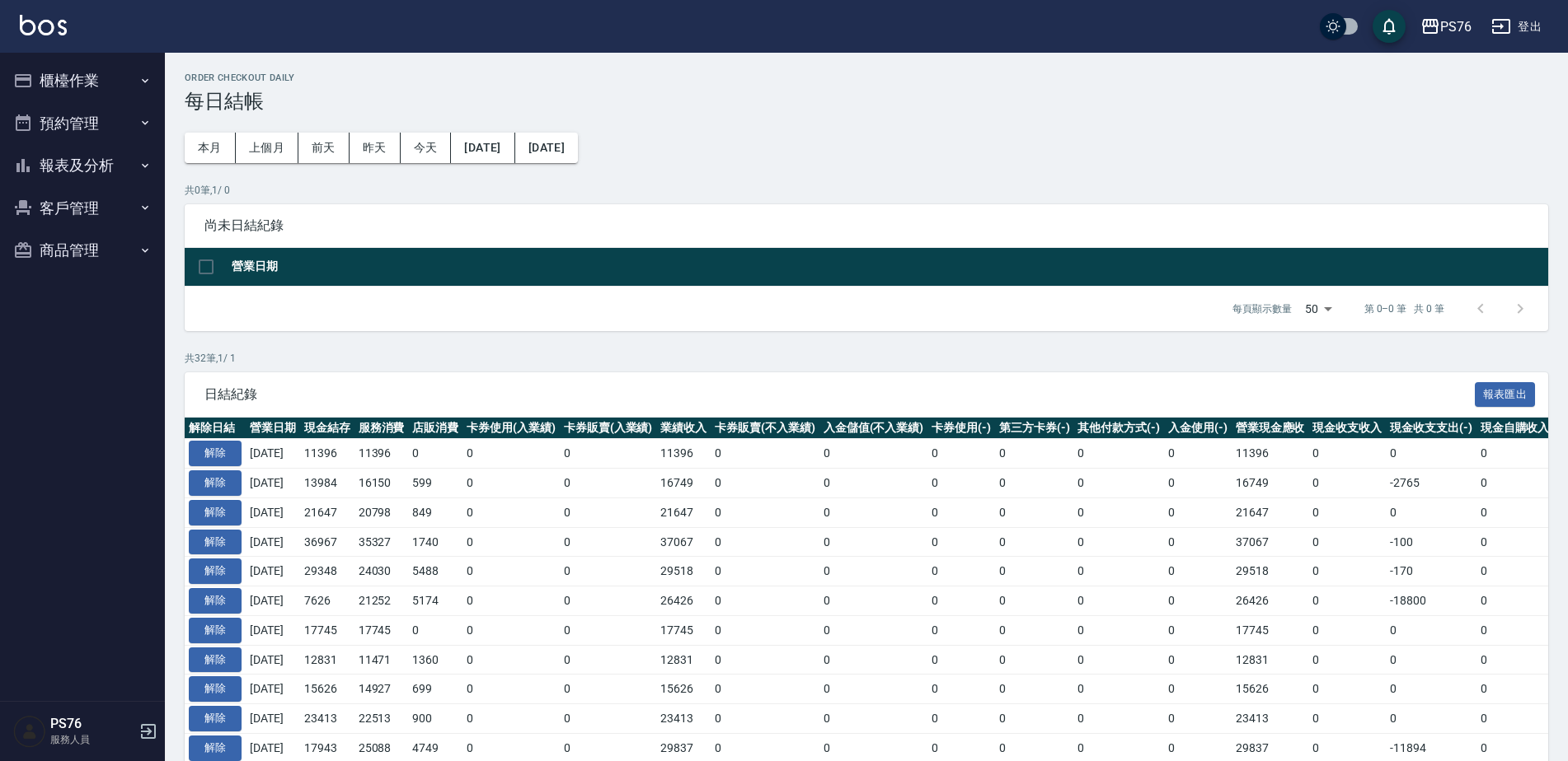
click at [109, 161] on button "報表及分析" at bounding box center [82, 166] width 151 height 42
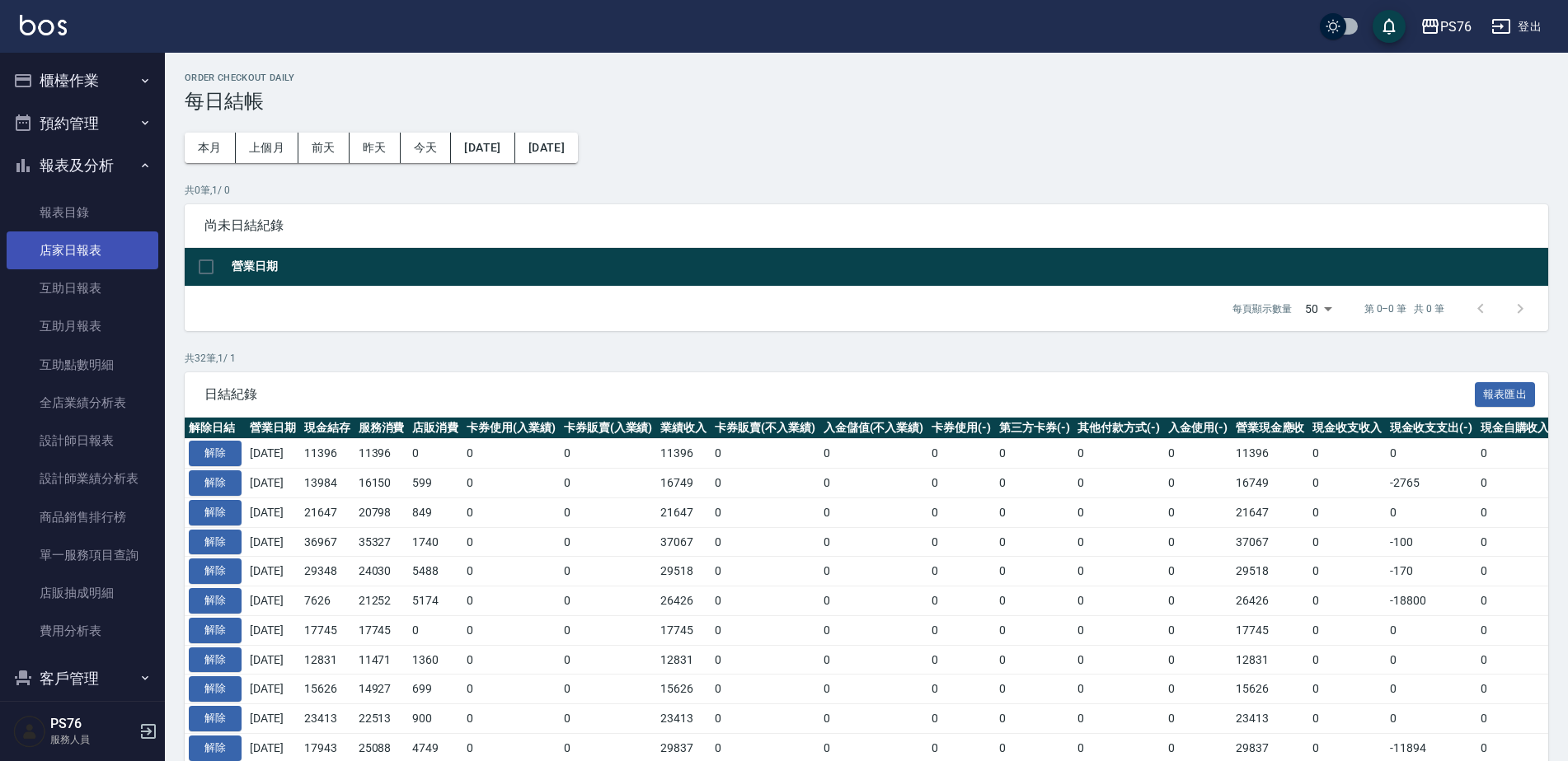
click at [100, 257] on link "店家日報表" at bounding box center [82, 250] width 151 height 38
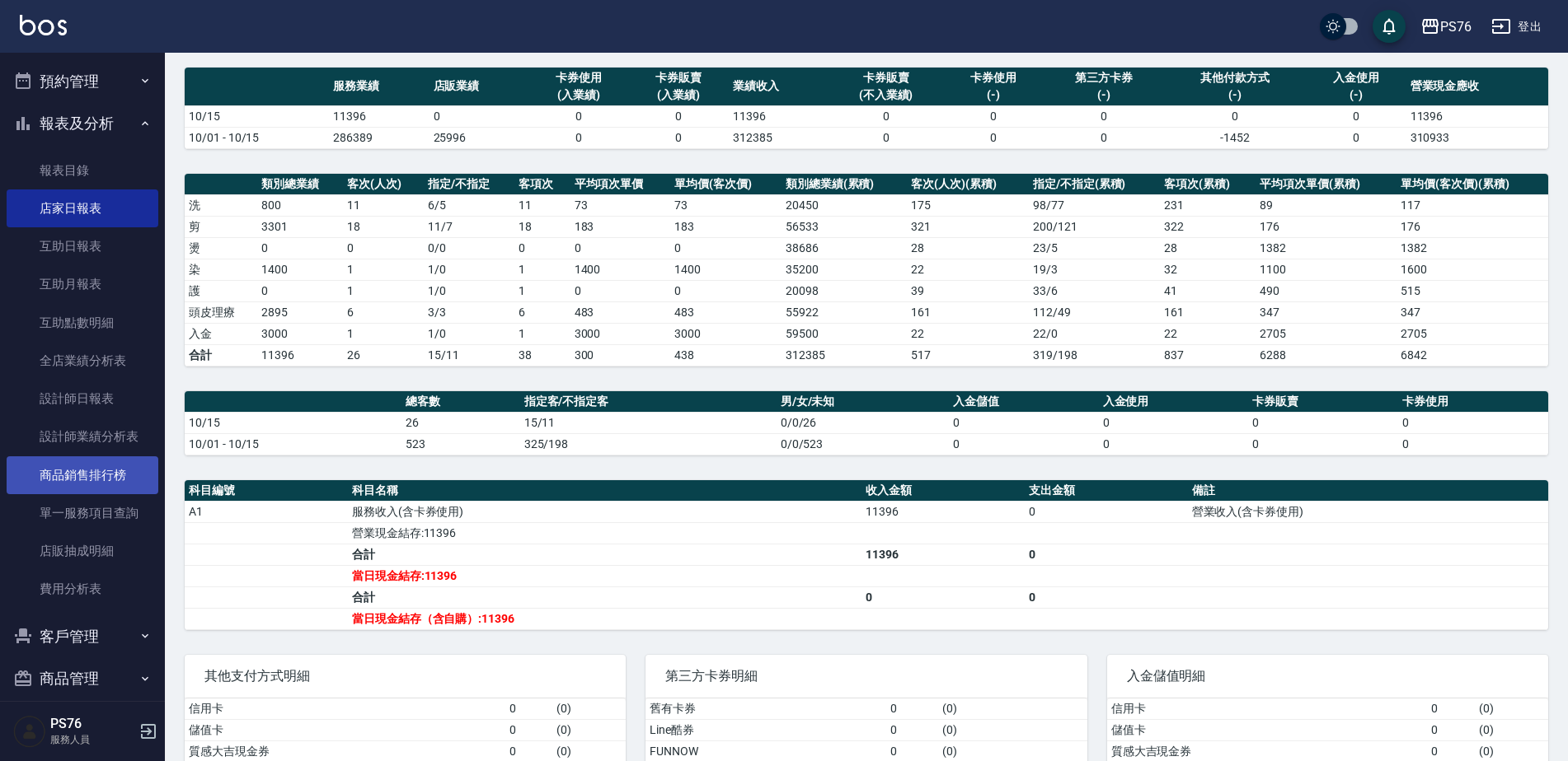
scroll to position [61, 0]
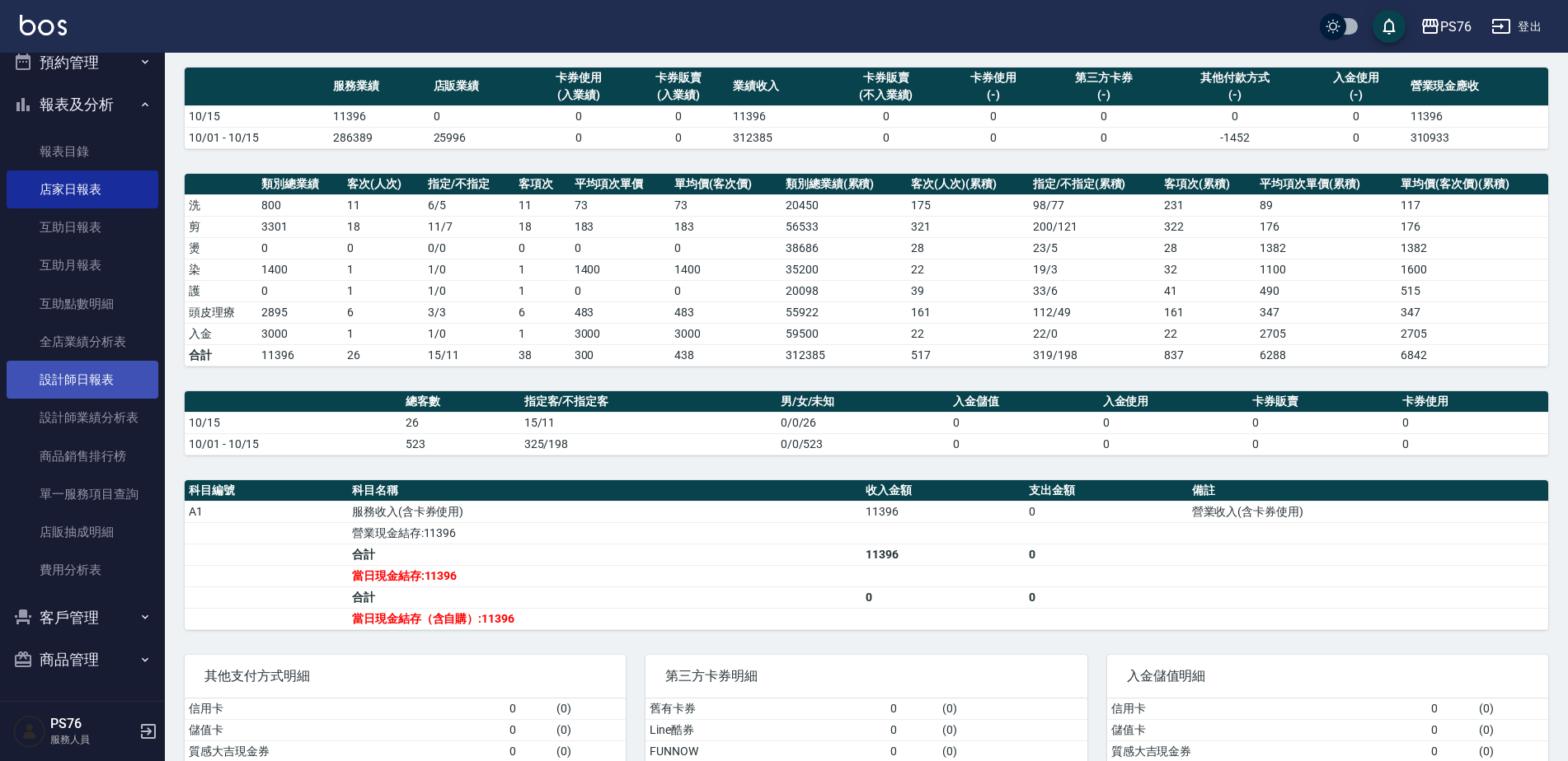
click at [90, 385] on link "設計師日報表" at bounding box center [82, 379] width 151 height 38
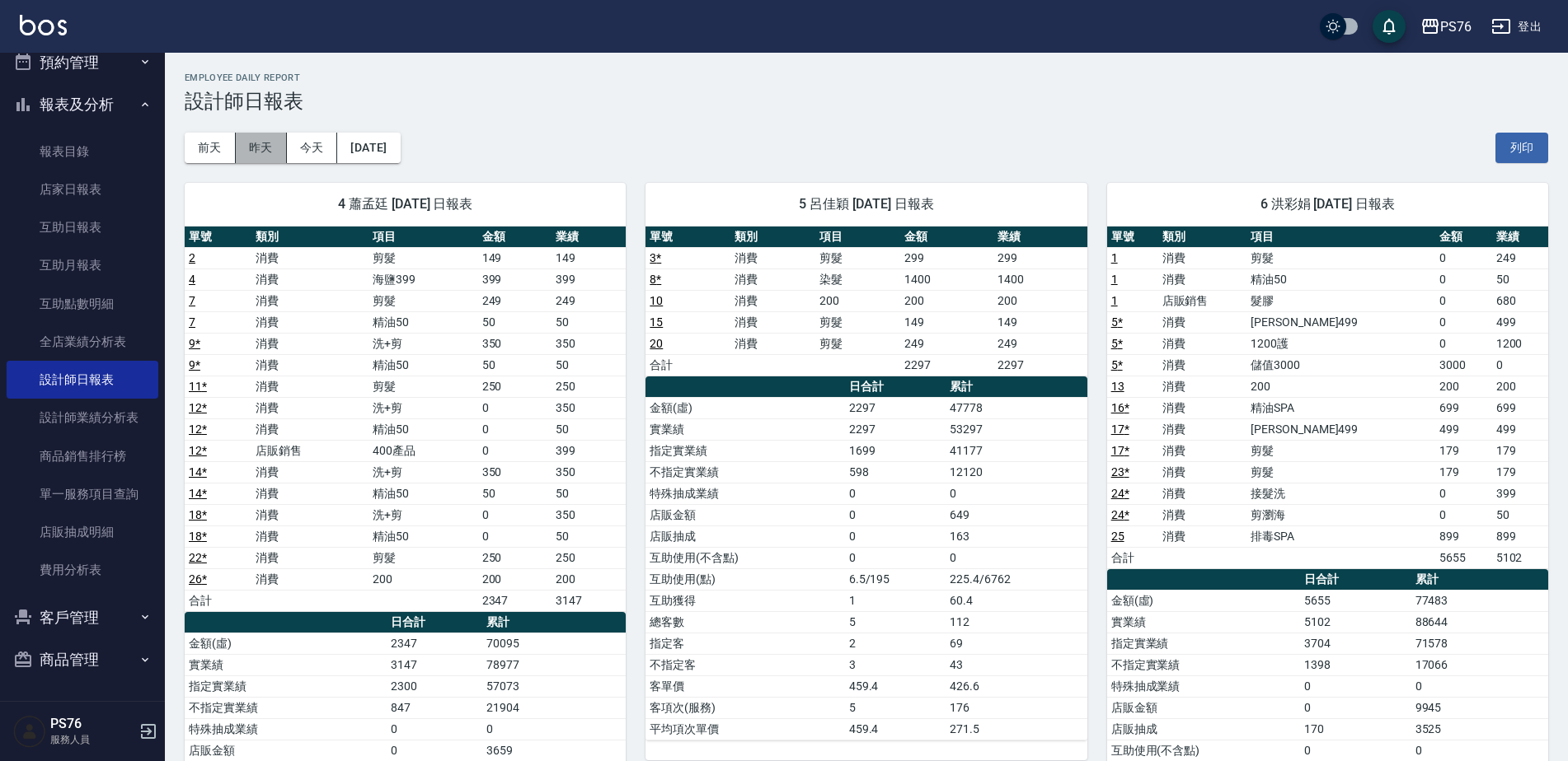
click at [263, 137] on button "昨天" at bounding box center [261, 149] width 51 height 31
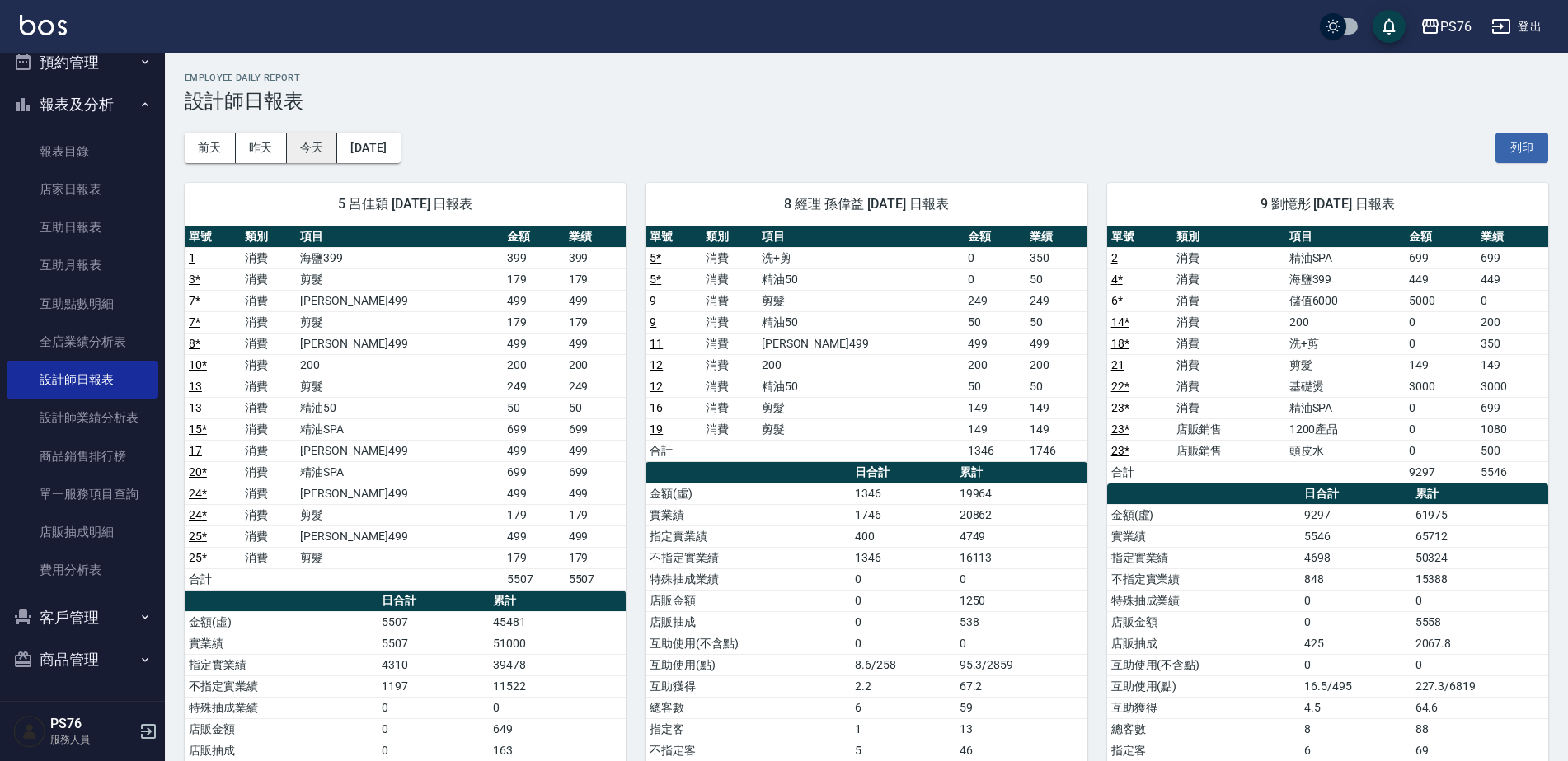
click at [311, 149] on button "今天" at bounding box center [312, 149] width 51 height 31
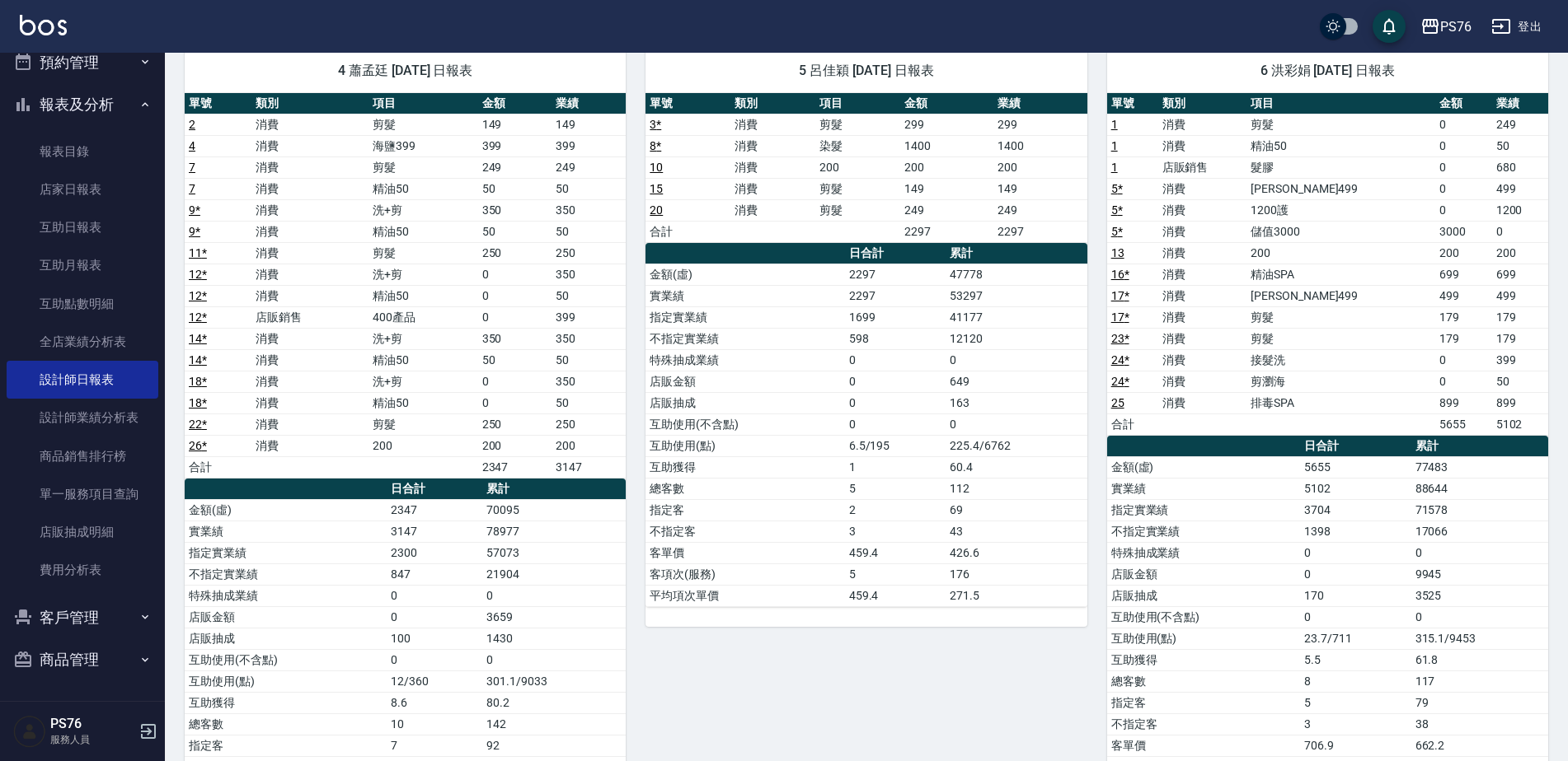
scroll to position [330, 0]
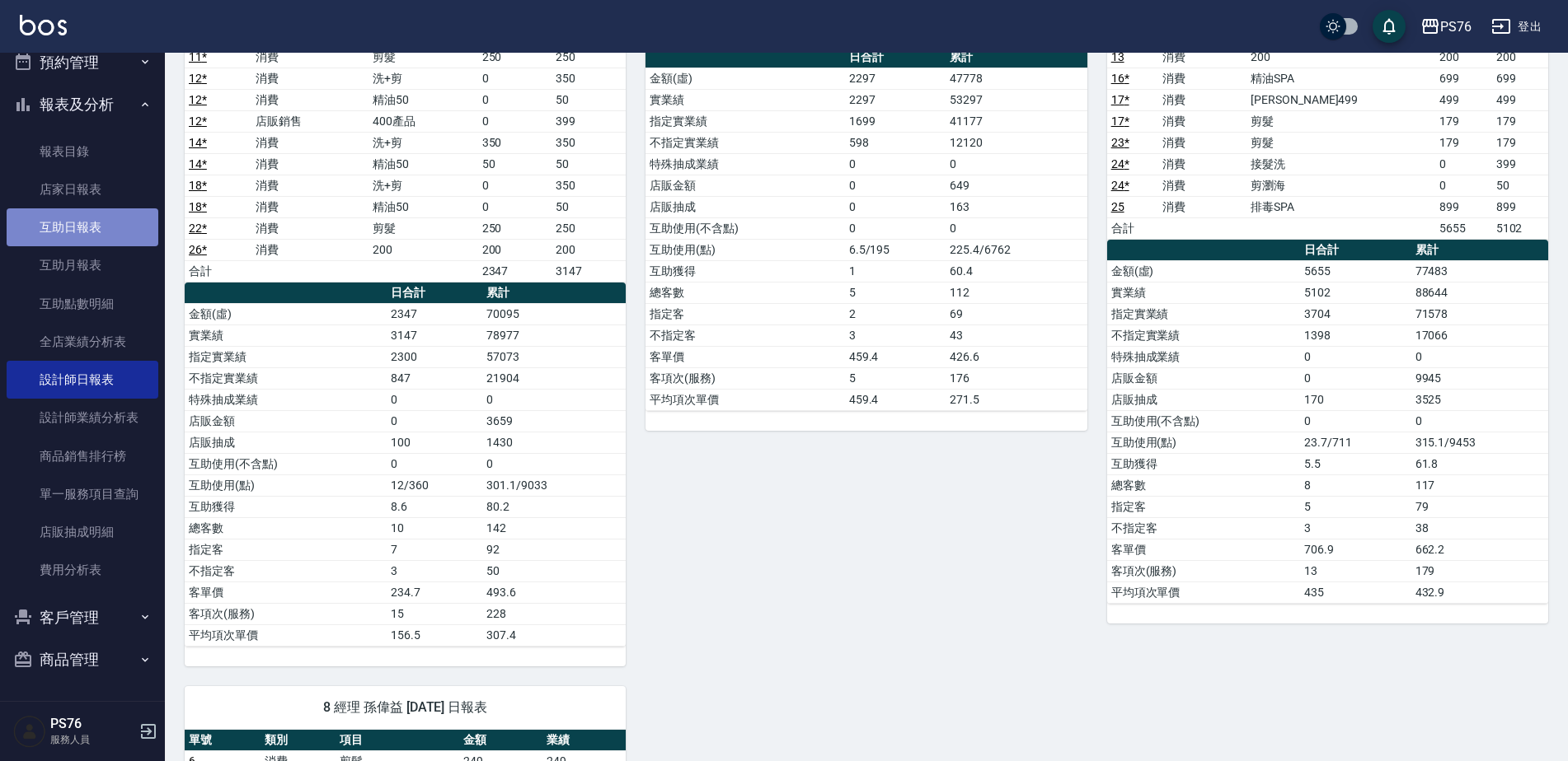
click at [96, 223] on link "互助日報表" at bounding box center [82, 227] width 151 height 38
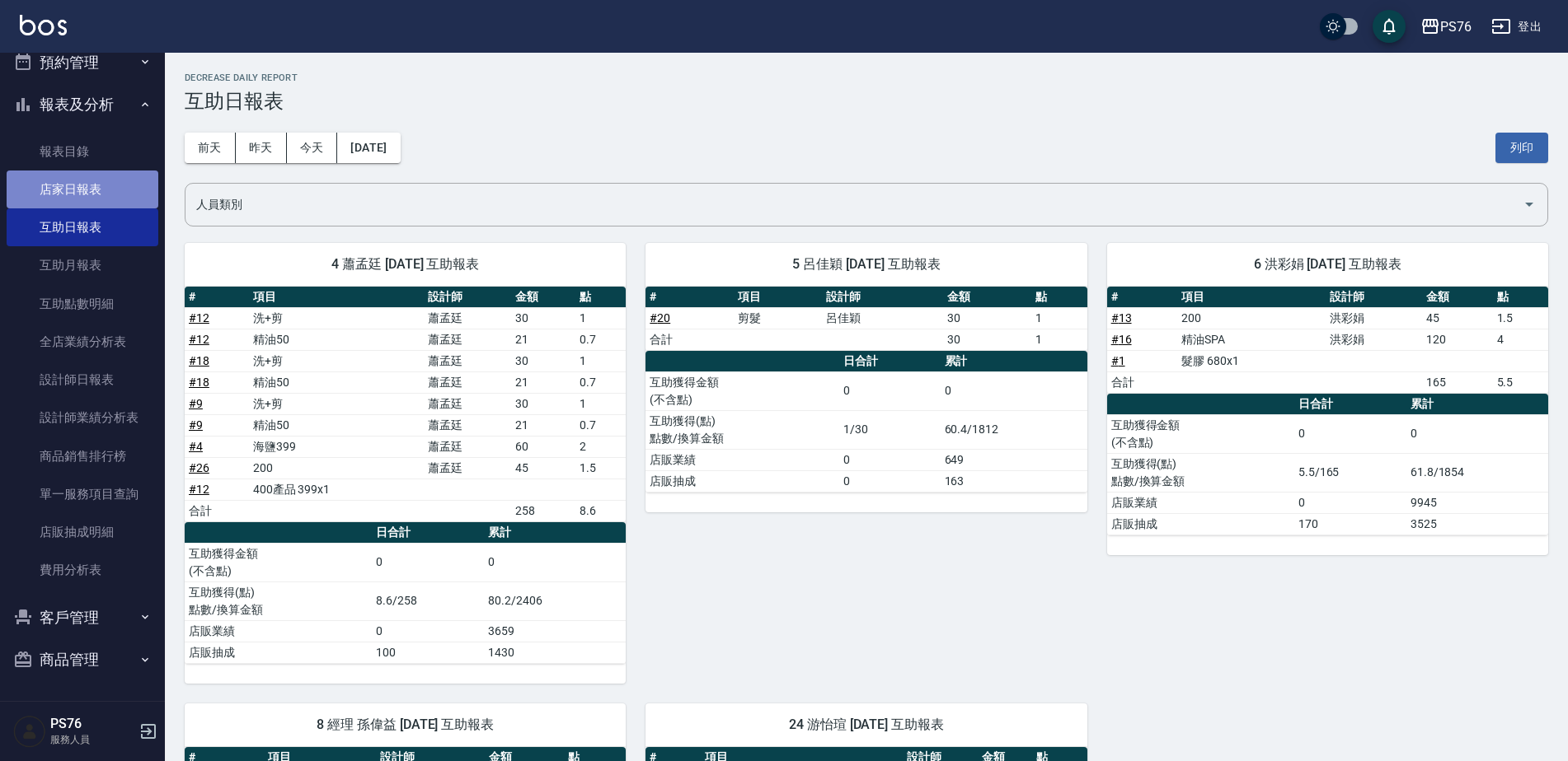
click at [83, 179] on link "店家日報表" at bounding box center [82, 189] width 151 height 38
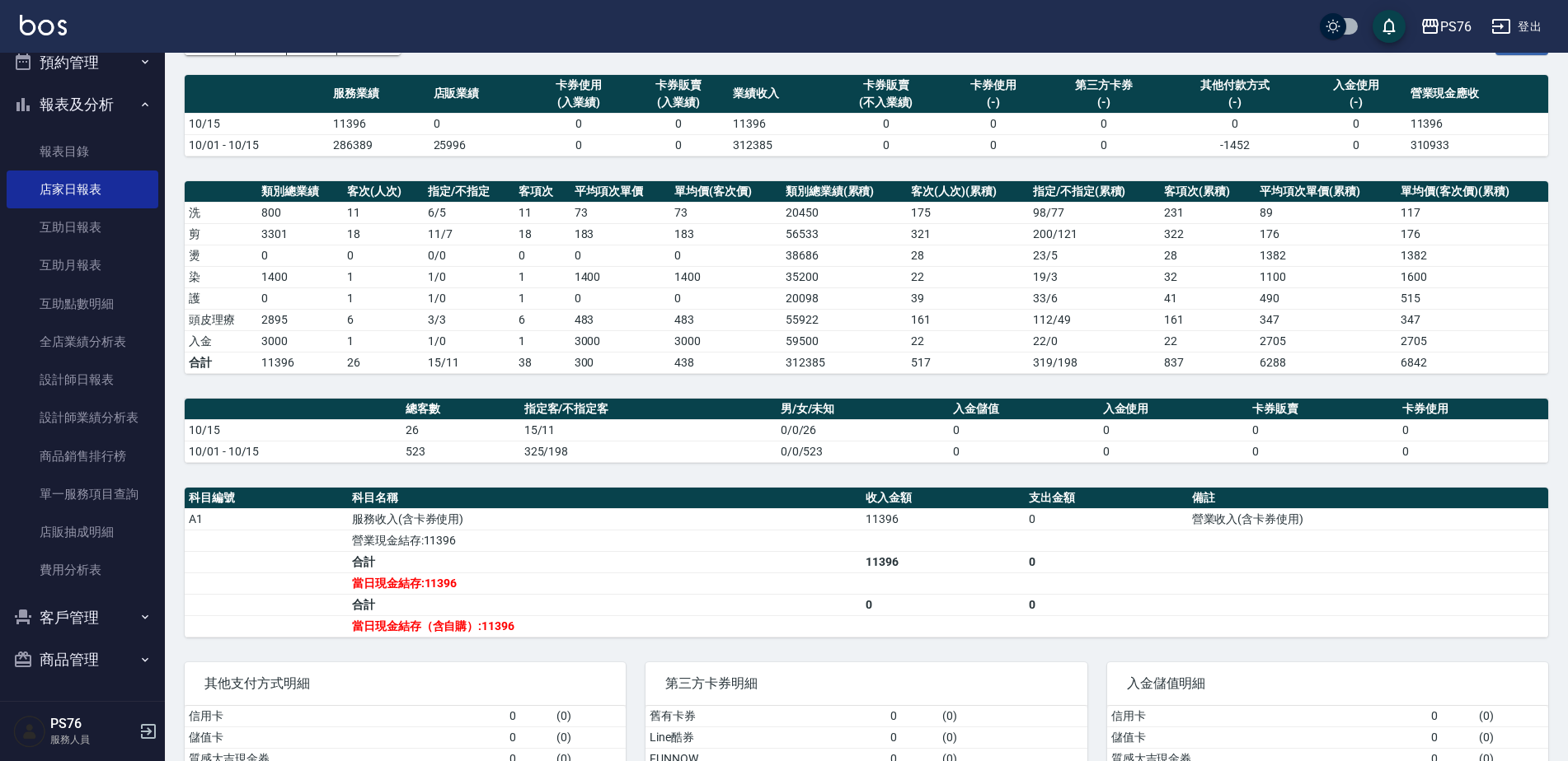
scroll to position [121, 0]
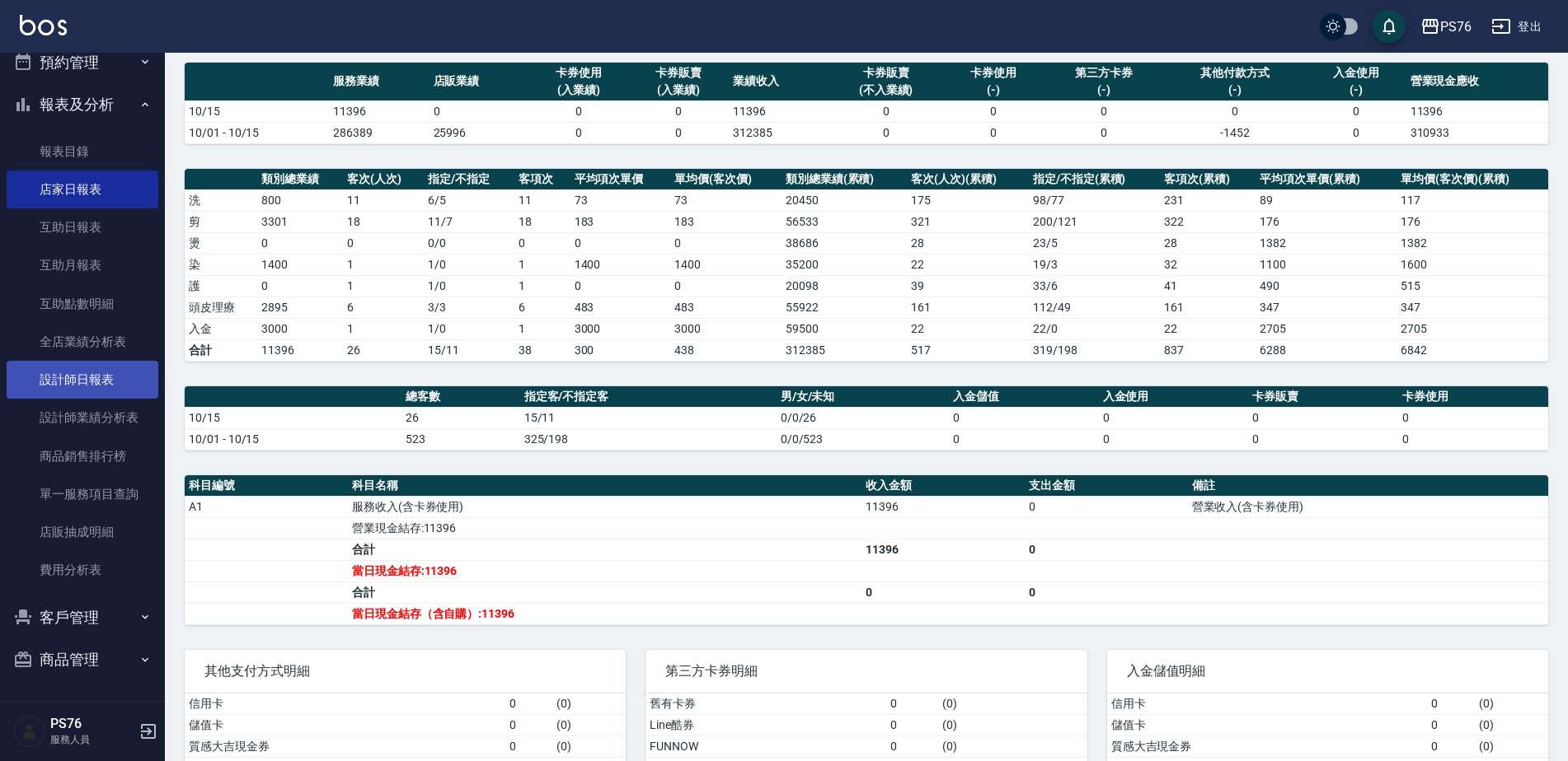
click at [106, 378] on link "設計師日報表" at bounding box center [82, 379] width 151 height 38
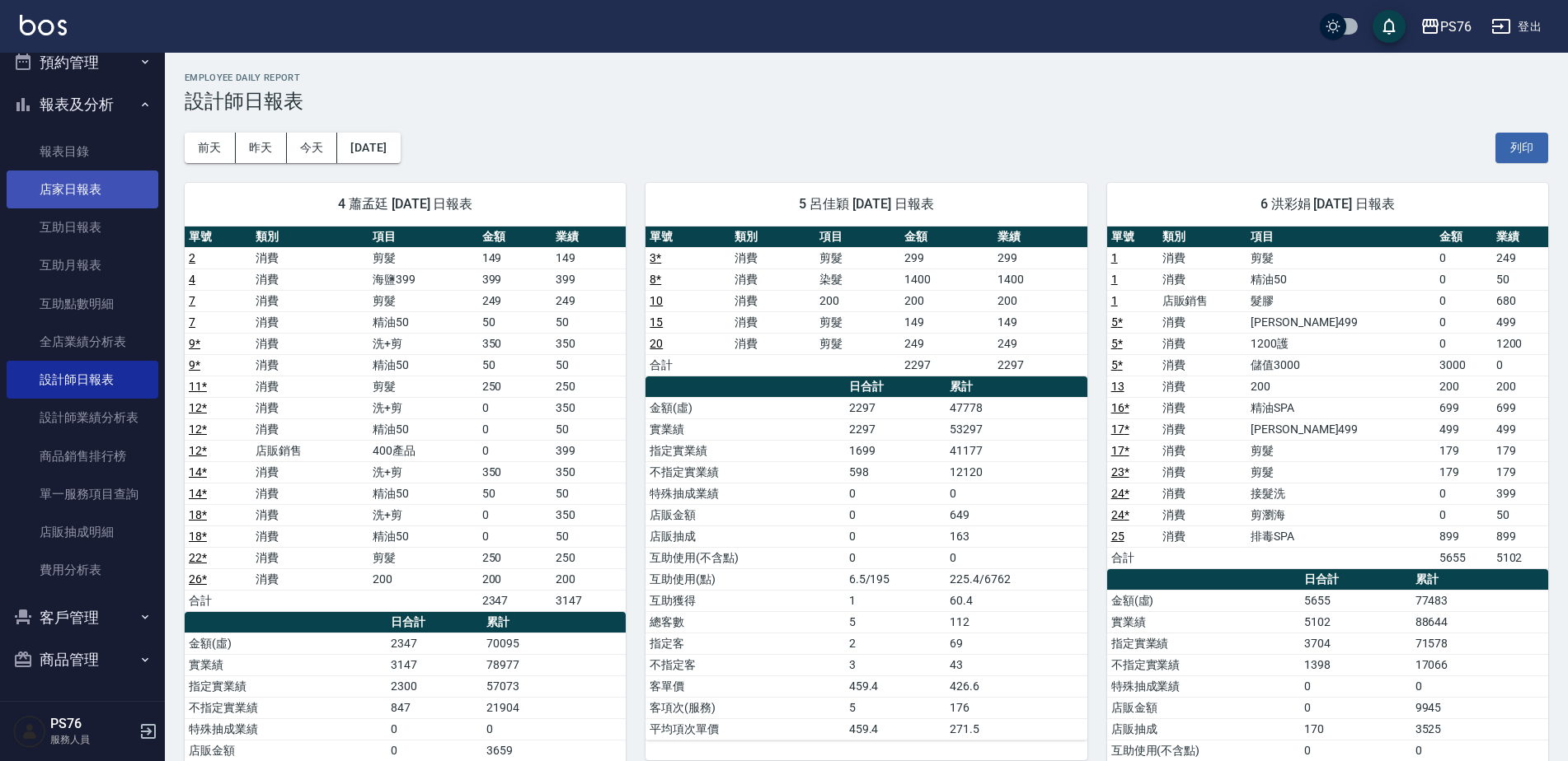
click at [96, 190] on link "店家日報表" at bounding box center [82, 189] width 151 height 38
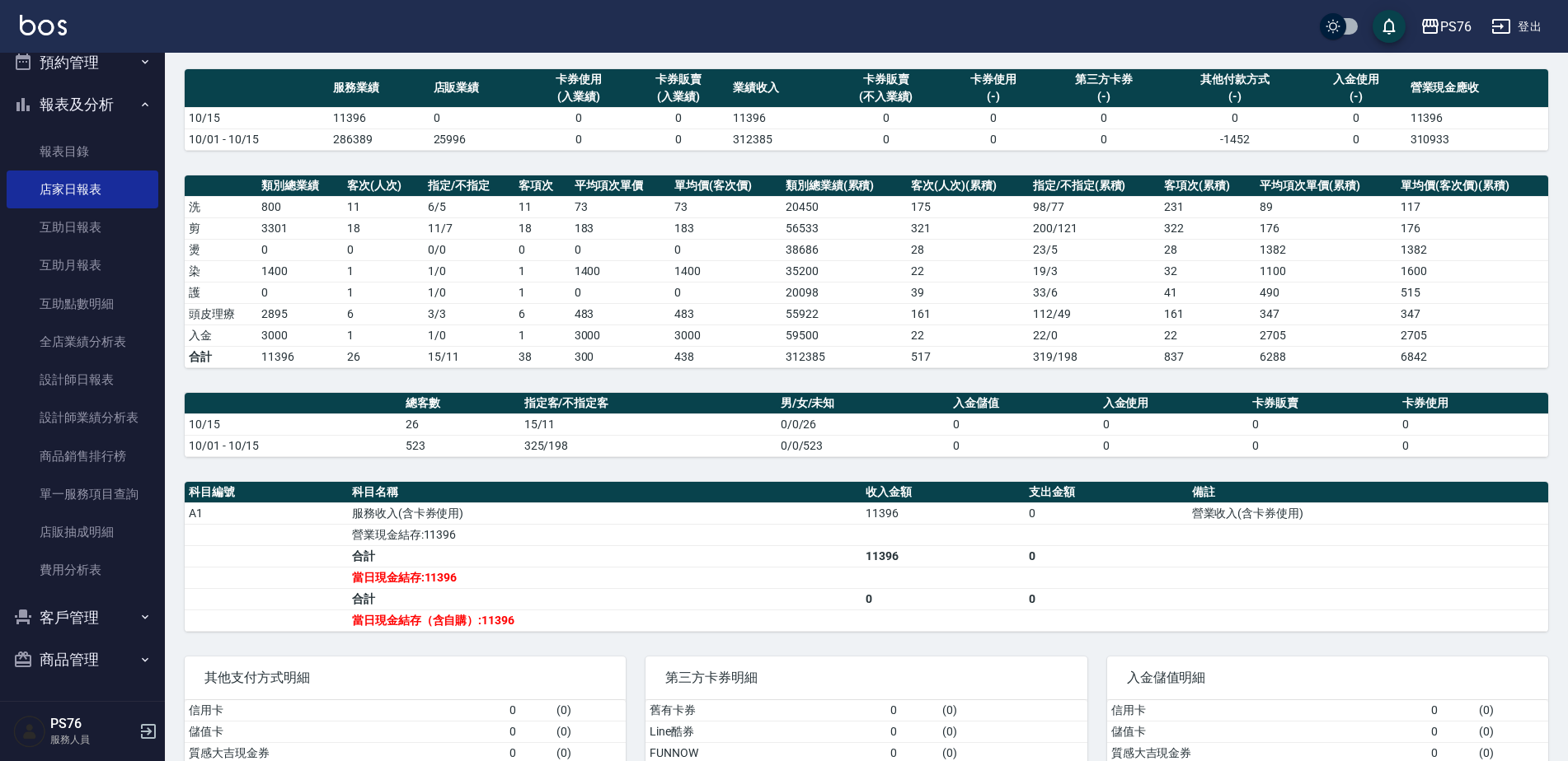
scroll to position [112, 0]
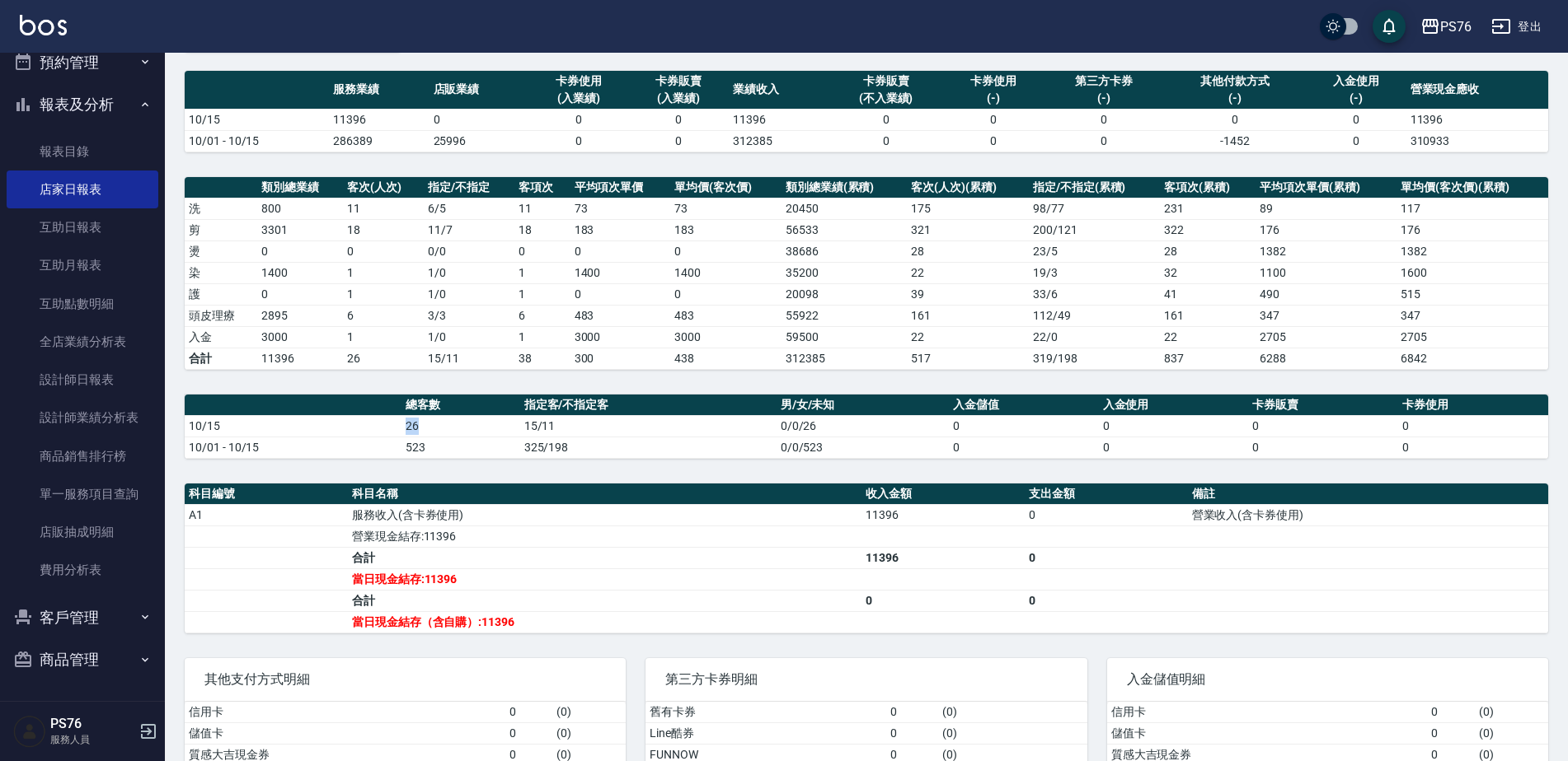
drag, startPoint x: 400, startPoint y: 423, endPoint x: 418, endPoint y: 426, distance: 18.2
click at [418, 426] on td "26" at bounding box center [460, 426] width 118 height 21
drag, startPoint x: 334, startPoint y: 118, endPoint x: 361, endPoint y: 122, distance: 27.3
click at [361, 122] on td "11396" at bounding box center [378, 120] width 99 height 21
drag, startPoint x: 361, startPoint y: 122, endPoint x: 386, endPoint y: 198, distance: 80.0
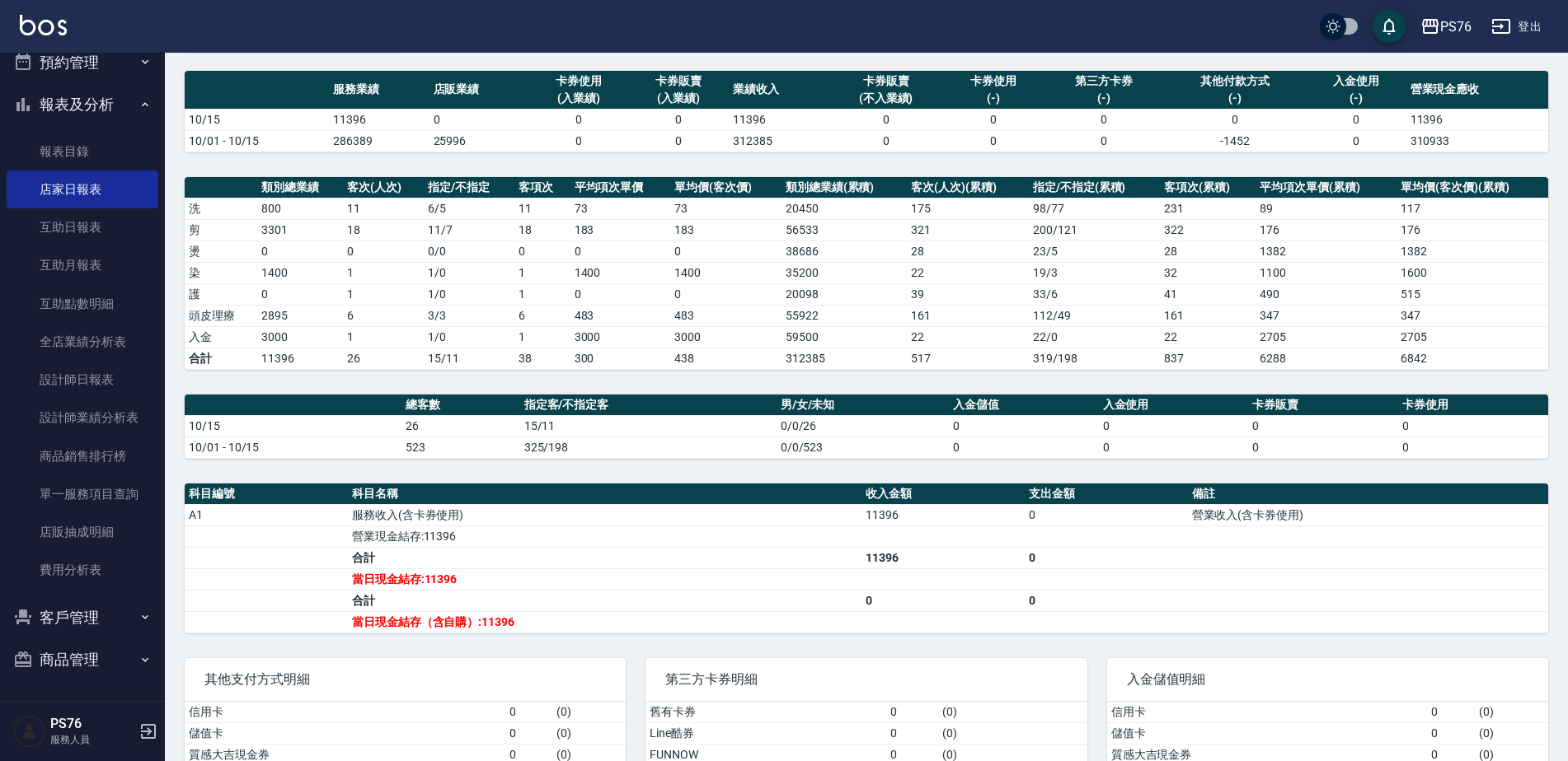
click at [386, 198] on td "11" at bounding box center [383, 208] width 81 height 21
drag, startPoint x: 340, startPoint y: 317, endPoint x: 360, endPoint y: 316, distance: 20.0
click at [360, 316] on tr "頭皮理療 2895 6 3 / 3 6 483 483 55922 161 112 / 49 161 347 347" at bounding box center [866, 315] width 1363 height 21
drag, startPoint x: 360, startPoint y: 316, endPoint x: 353, endPoint y: 357, distance: 41.6
click at [359, 357] on td "26" at bounding box center [383, 359] width 81 height 21
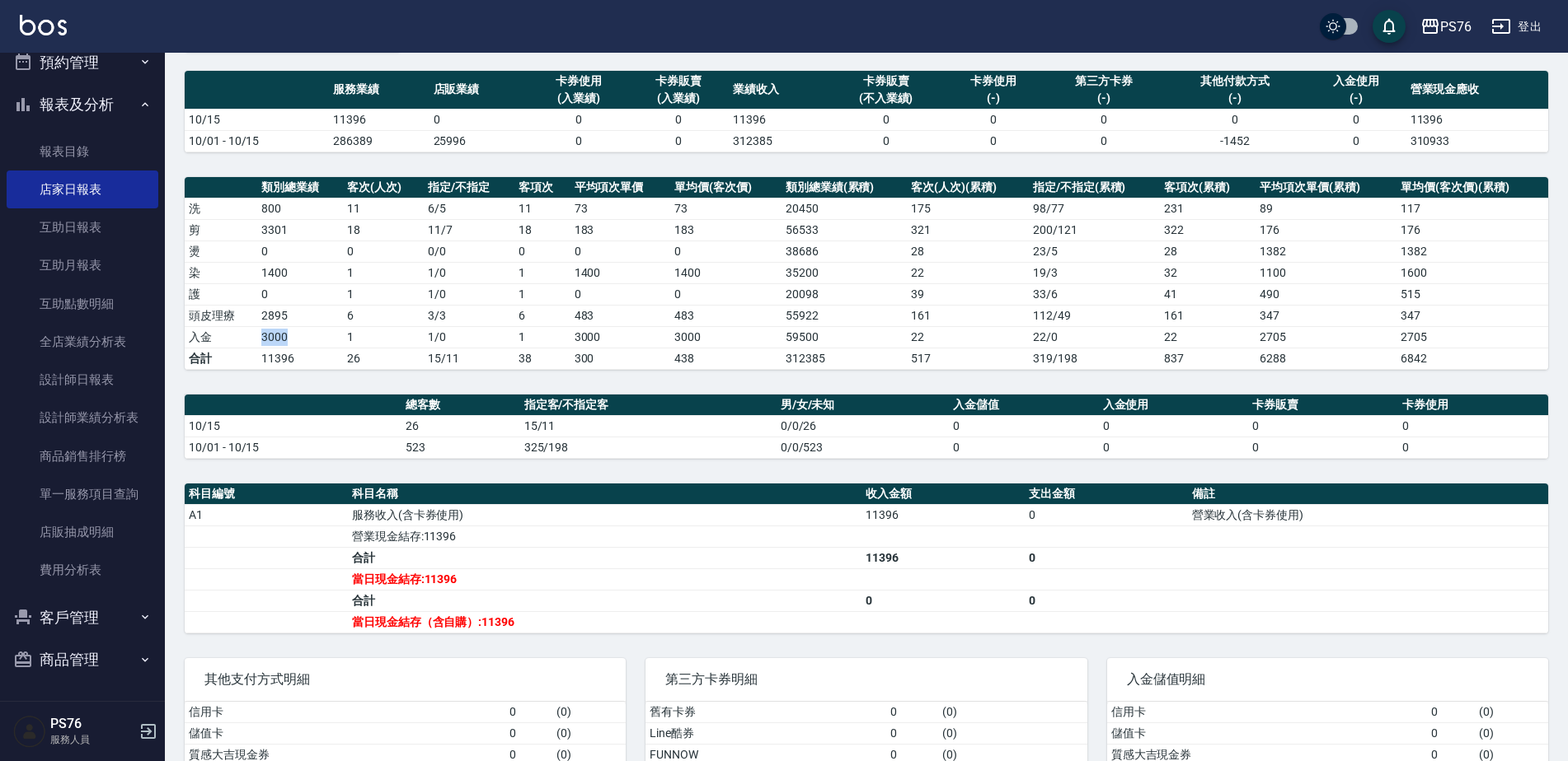
drag, startPoint x: 261, startPoint y: 336, endPoint x: 291, endPoint y: 340, distance: 30.3
click at [291, 340] on td "3000" at bounding box center [300, 337] width 86 height 21
click at [840, 545] on td "營業現金結存:11396" at bounding box center [605, 536] width 513 height 21
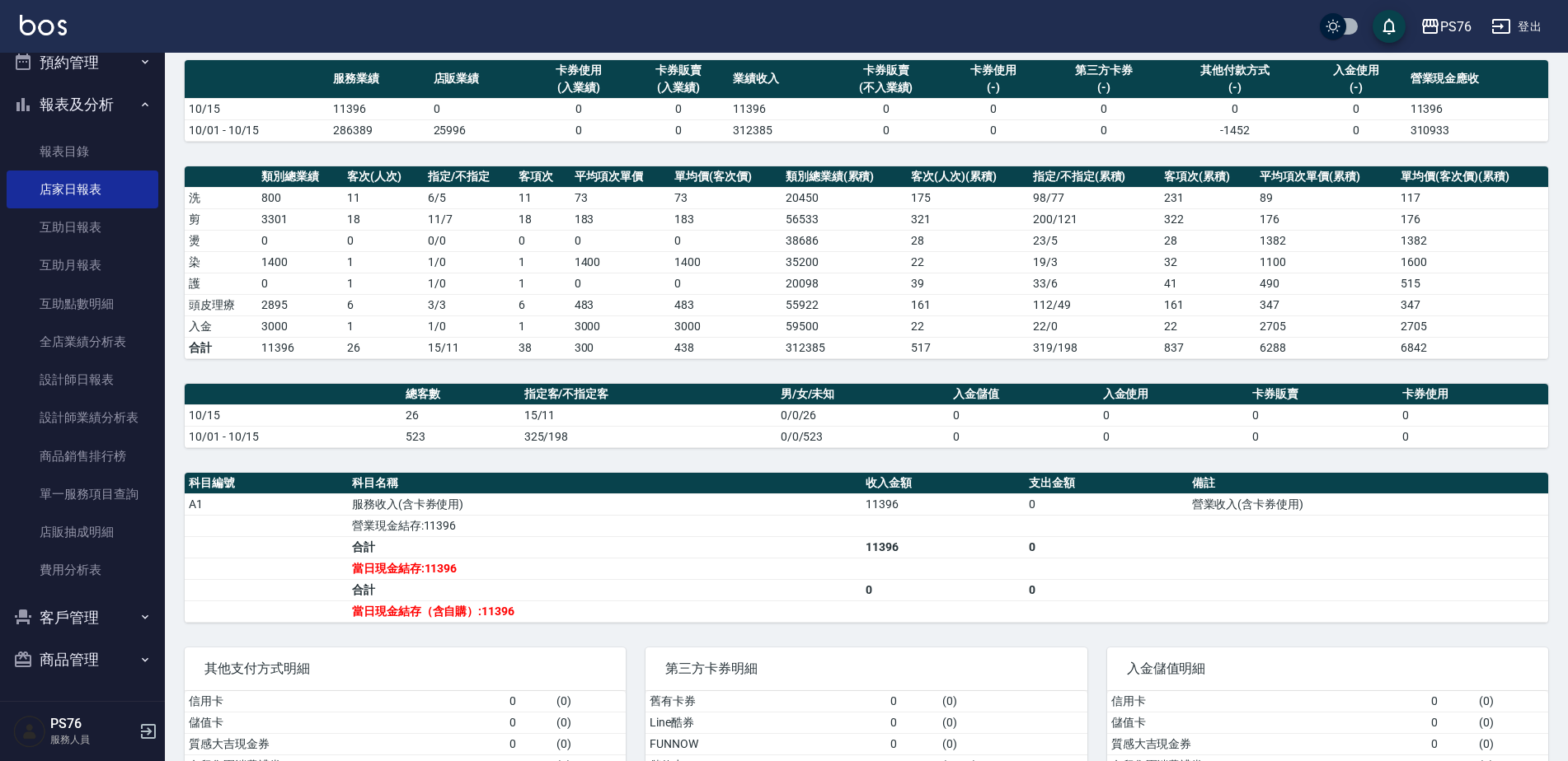
scroll to position [124, 0]
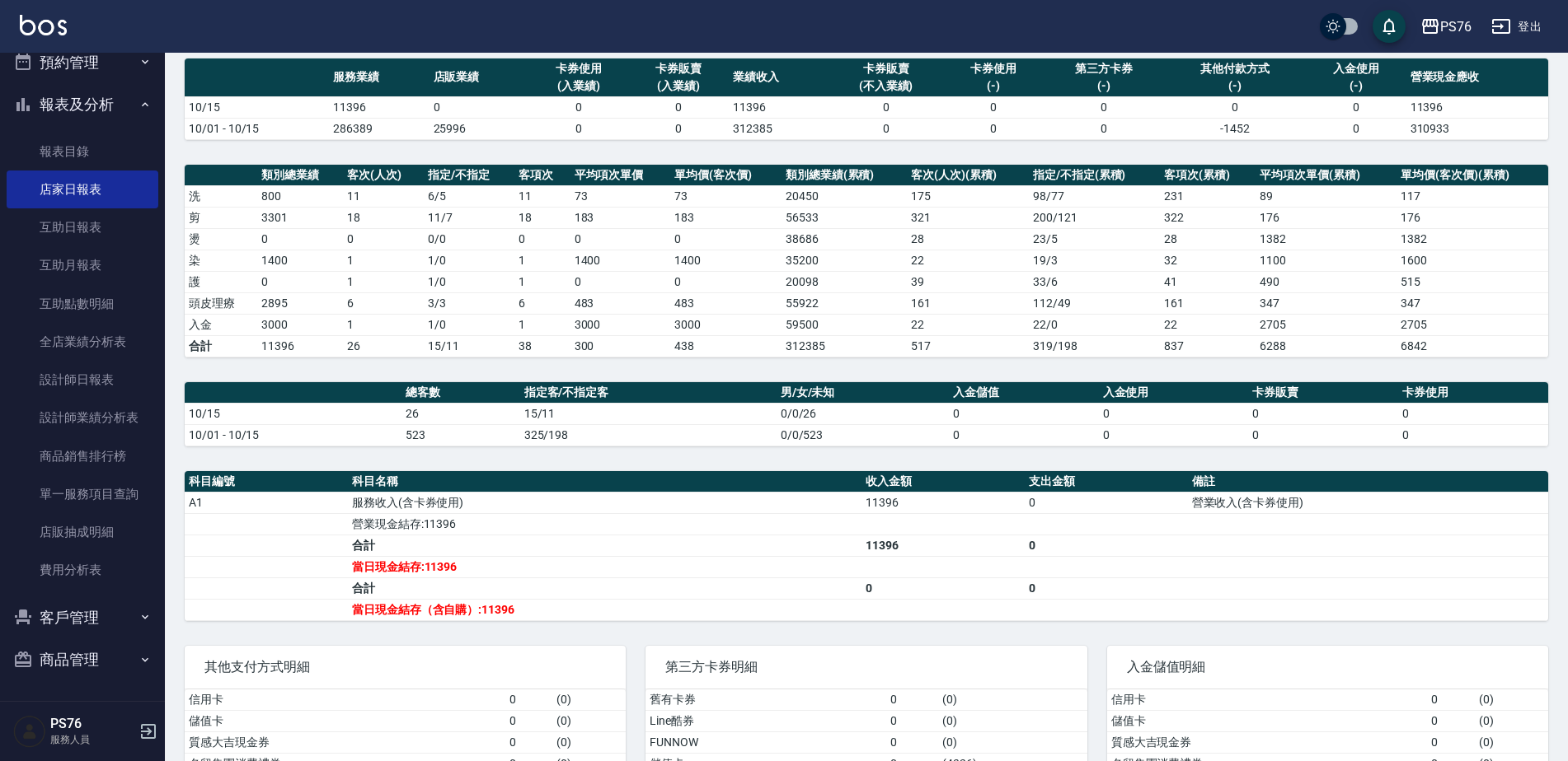
click at [1531, 37] on button "登出" at bounding box center [1517, 27] width 64 height 31
